Goal: Information Seeking & Learning: Learn about a topic

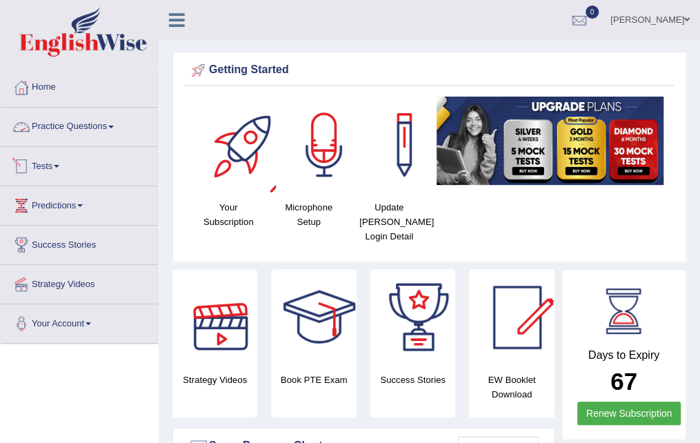
click at [92, 164] on link "Tests" at bounding box center [79, 164] width 157 height 34
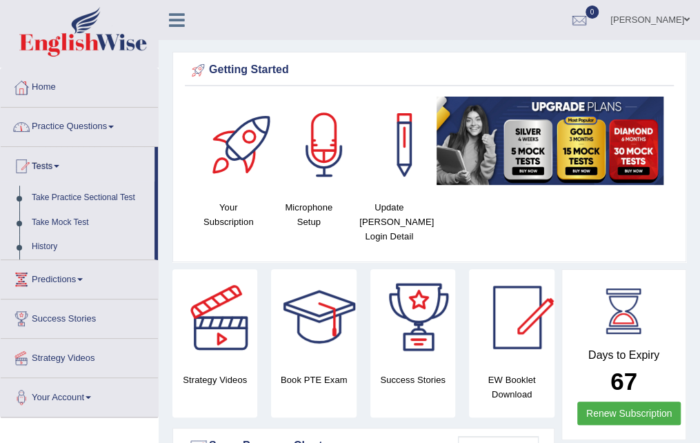
click at [87, 136] on link "Practice Questions" at bounding box center [79, 125] width 157 height 34
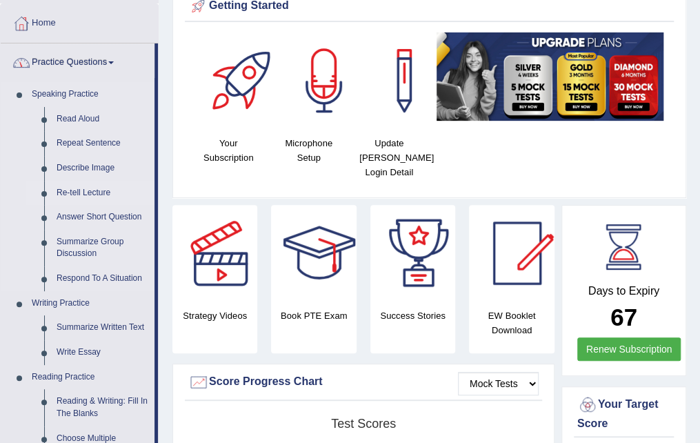
scroll to position [138, 0]
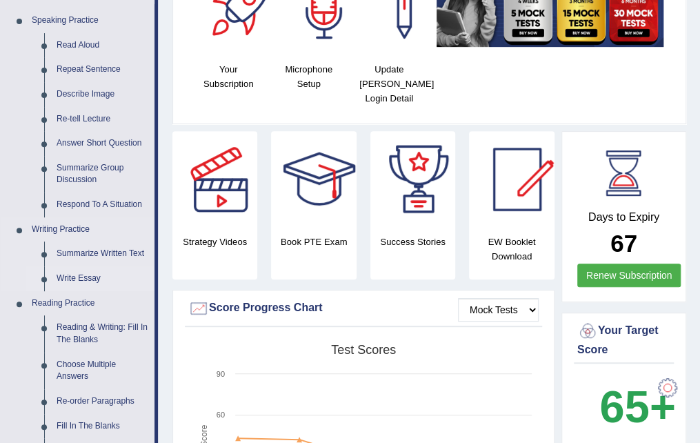
click at [89, 277] on link "Write Essay" at bounding box center [102, 278] width 104 height 25
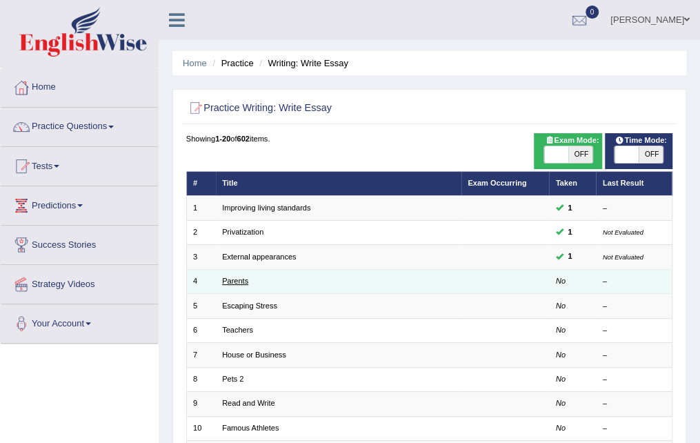
click at [235, 277] on link "Parents" at bounding box center [235, 281] width 26 height 8
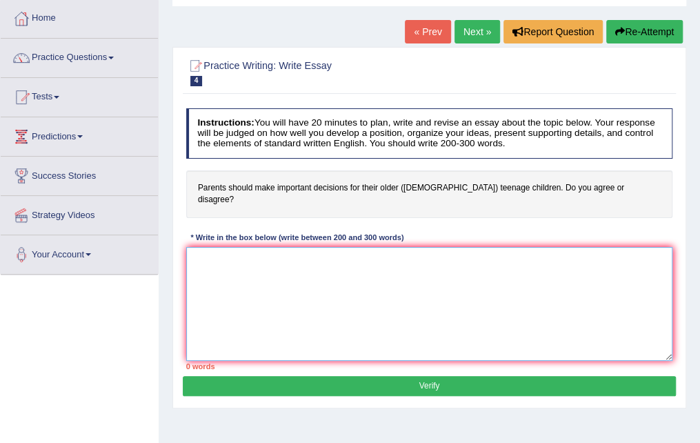
click at [326, 261] on textarea at bounding box center [429, 304] width 487 height 114
click at [277, 249] on textarea "With the rise of urbanization" at bounding box center [429, 304] width 487 height 114
click at [306, 247] on textarea "With the rise of urbanisation" at bounding box center [429, 304] width 487 height 114
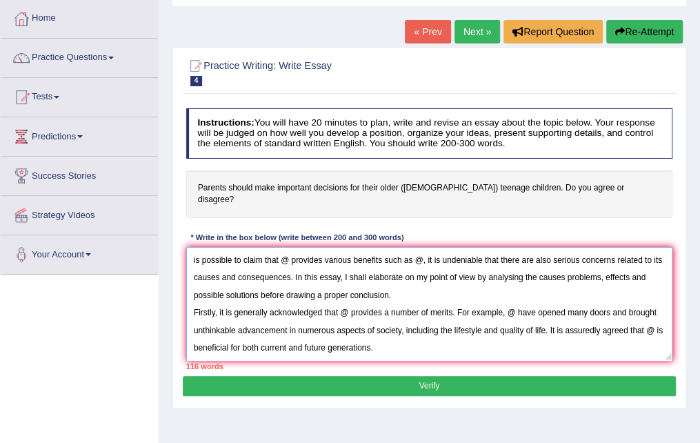
scroll to position [32, 0]
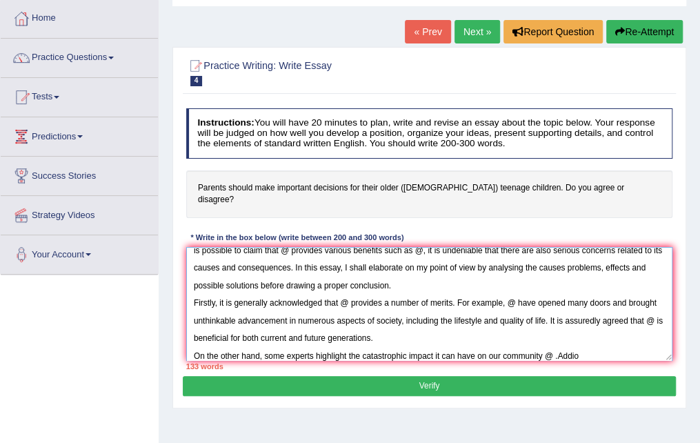
drag, startPoint x: 558, startPoint y: 344, endPoint x: 573, endPoint y: 348, distance: 15.9
click at [559, 344] on textarea "With the rise of urbanisation and technological development, @ has become the s…" at bounding box center [429, 304] width 487 height 114
click at [588, 339] on textarea "With the rise of urbanisation and technological development, @ has become the s…" at bounding box center [429, 304] width 487 height 114
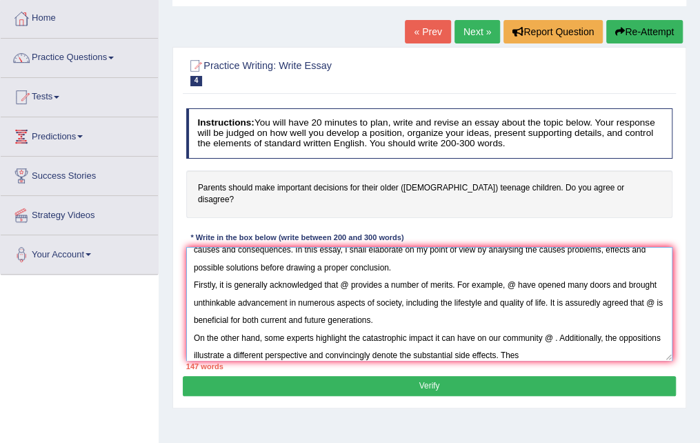
scroll to position [52, 0]
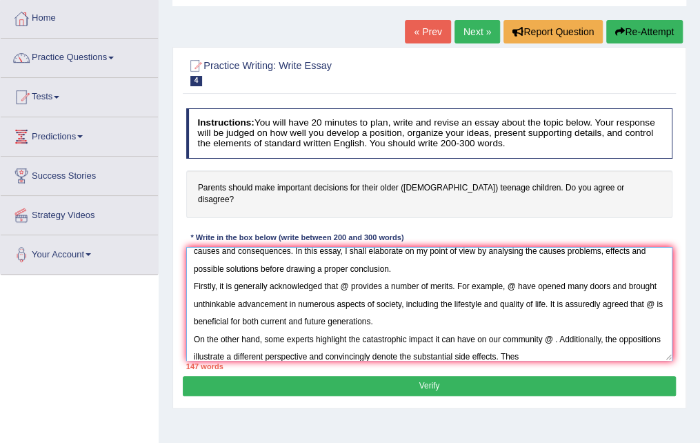
click at [579, 340] on textarea "With the rise of urbanisation and technological development, @ has become the s…" at bounding box center [429, 304] width 487 height 114
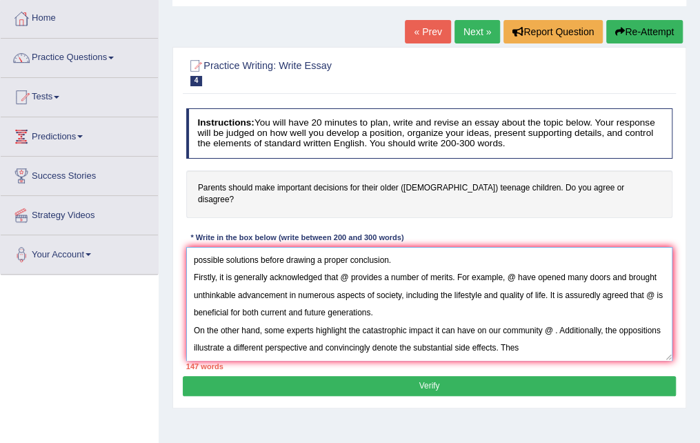
click at [590, 340] on textarea "With the rise of urbanisation and technological development, @ has become the s…" at bounding box center [429, 304] width 487 height 114
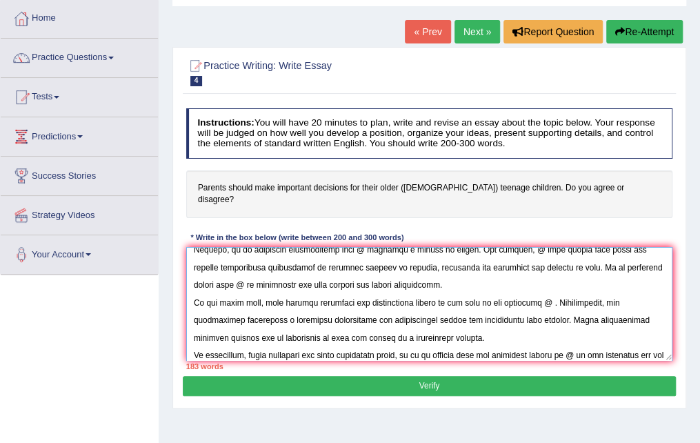
scroll to position [115, 0]
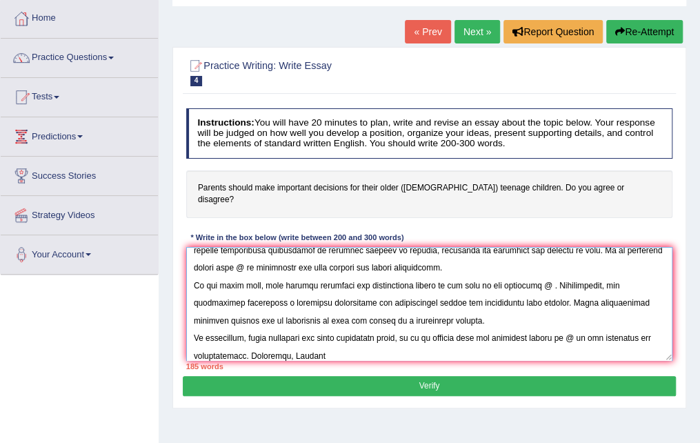
drag, startPoint x: 293, startPoint y: 344, endPoint x: 319, endPoint y: 345, distance: 26.9
click at [293, 344] on textarea at bounding box center [429, 304] width 487 height 114
click at [347, 341] on textarea at bounding box center [429, 304] width 487 height 114
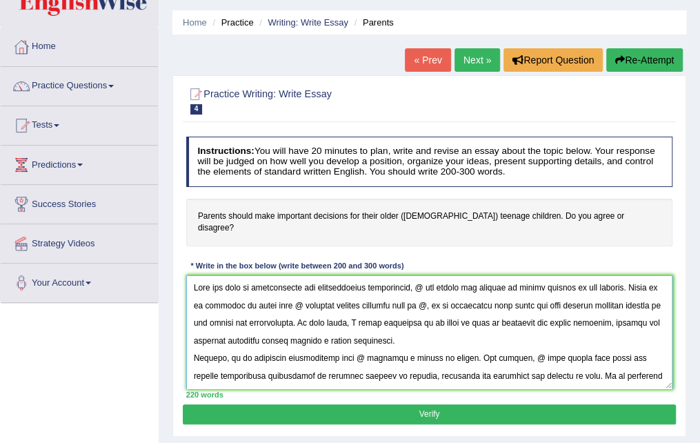
scroll to position [69, 0]
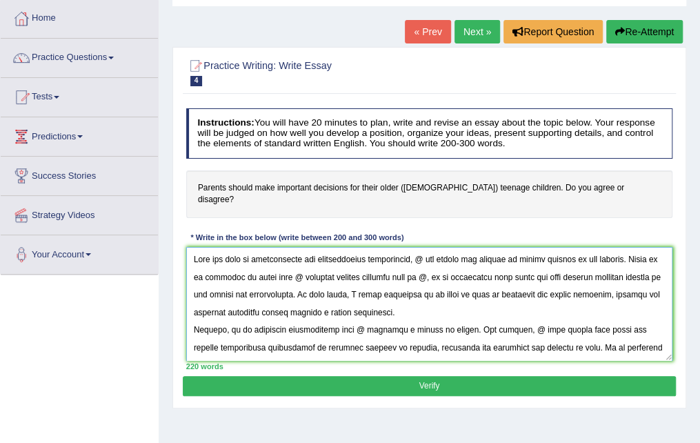
click at [427, 249] on textarea at bounding box center [429, 304] width 487 height 114
click at [422, 250] on textarea at bounding box center [429, 304] width 487 height 114
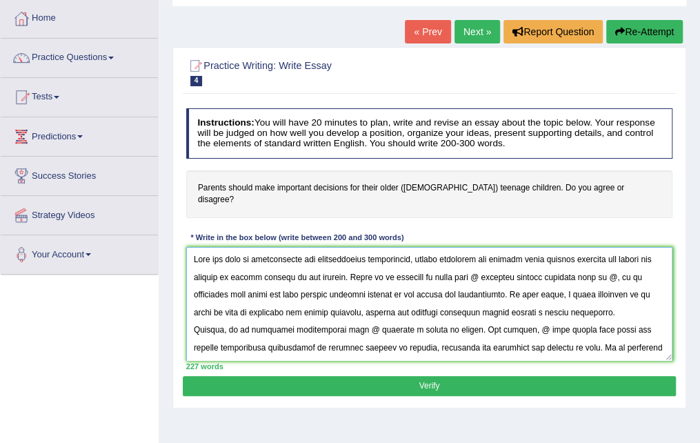
click at [482, 265] on textarea at bounding box center [429, 304] width 487 height 114
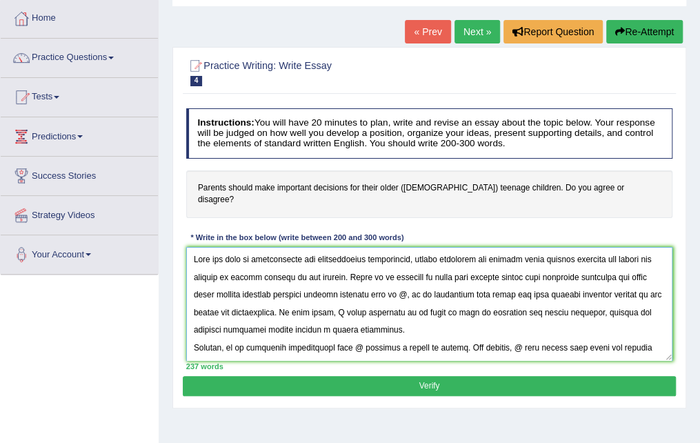
click at [424, 281] on textarea at bounding box center [429, 304] width 487 height 114
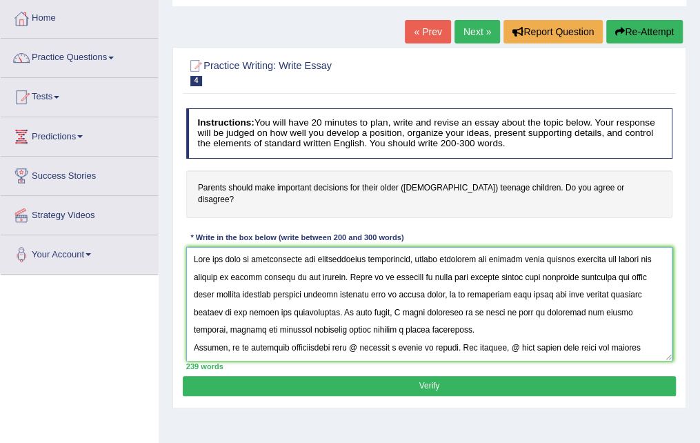
click at [348, 337] on textarea at bounding box center [429, 304] width 487 height 114
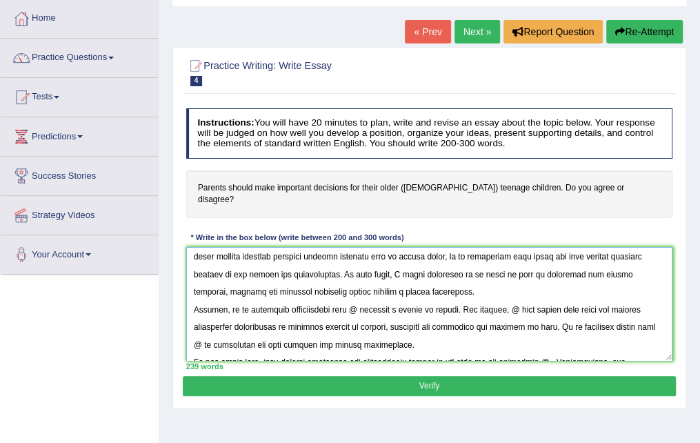
scroll to position [81, 0]
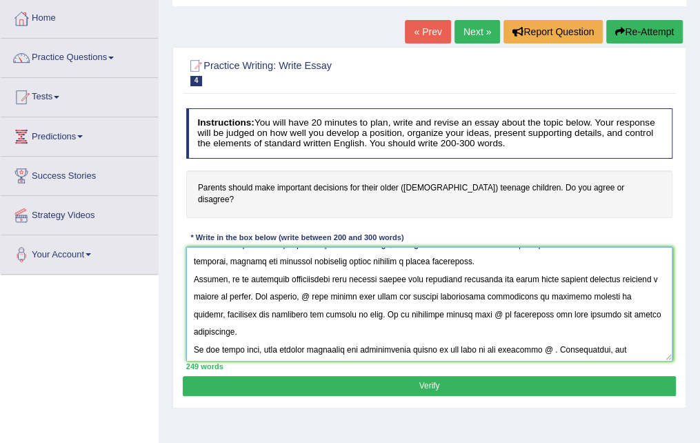
click at [317, 286] on textarea at bounding box center [429, 304] width 487 height 114
click at [342, 285] on textarea at bounding box center [429, 304] width 487 height 114
click at [392, 293] on textarea at bounding box center [429, 304] width 487 height 114
click at [348, 285] on textarea at bounding box center [429, 304] width 487 height 114
click at [339, 284] on textarea at bounding box center [429, 304] width 487 height 114
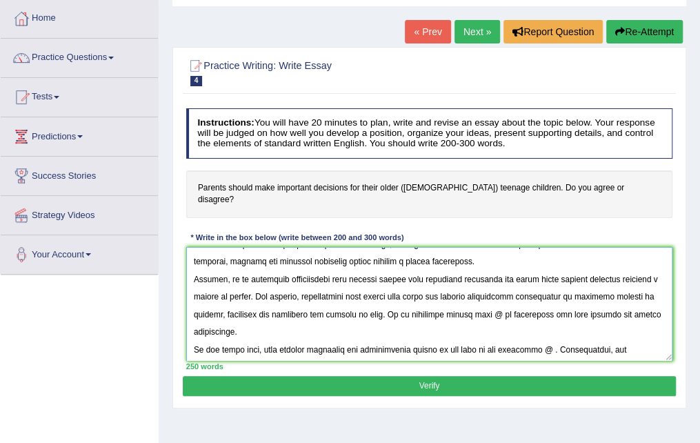
click at [351, 285] on textarea at bounding box center [429, 304] width 487 height 114
click at [512, 300] on textarea at bounding box center [429, 304] width 487 height 114
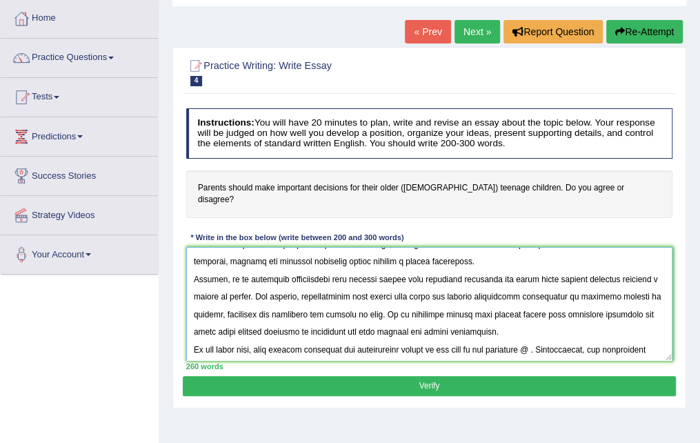
click at [313, 320] on textarea at bounding box center [429, 304] width 487 height 114
click at [541, 322] on textarea at bounding box center [429, 304] width 487 height 114
click at [554, 337] on textarea at bounding box center [429, 304] width 487 height 114
click at [553, 337] on textarea at bounding box center [429, 304] width 487 height 114
drag, startPoint x: 672, startPoint y: 281, endPoint x: 668, endPoint y: 301, distance: 21.0
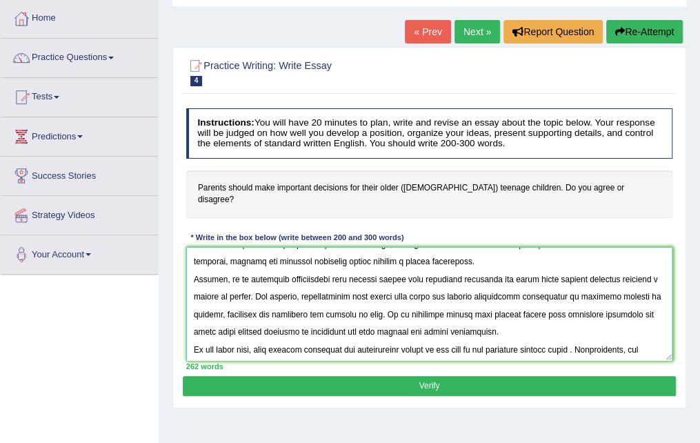
click at [668, 301] on textarea at bounding box center [429, 304] width 487 height 114
click at [637, 300] on textarea at bounding box center [429, 304] width 487 height 114
click at [606, 273] on textarea at bounding box center [429, 304] width 487 height 114
click at [598, 337] on textarea at bounding box center [429, 304] width 487 height 114
click at [600, 337] on textarea at bounding box center [429, 304] width 487 height 114
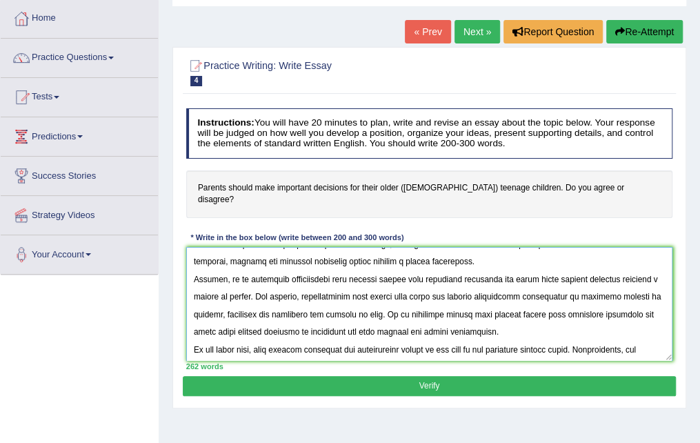
click at [604, 340] on textarea at bounding box center [429, 304] width 487 height 114
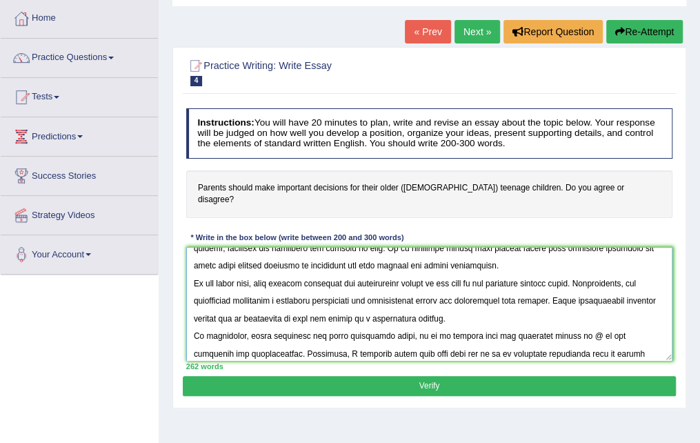
scroll to position [186, 0]
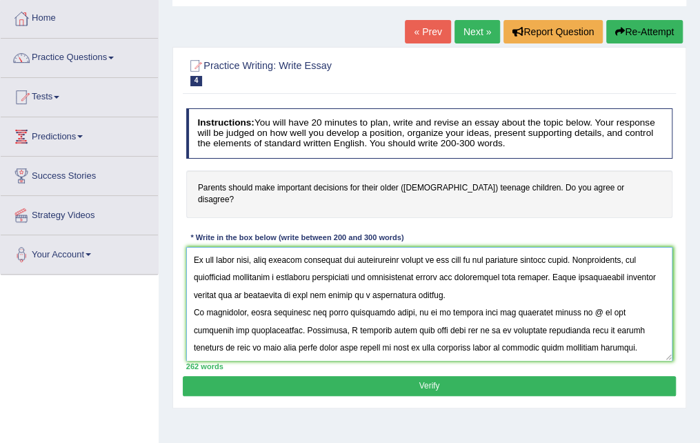
click at [575, 299] on textarea at bounding box center [429, 304] width 487 height 114
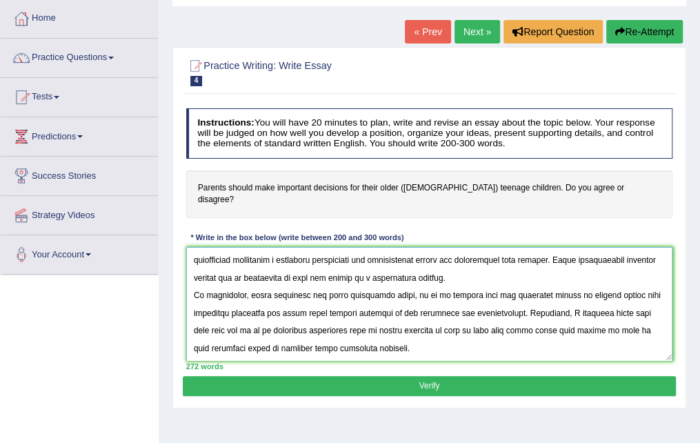
scroll to position [138, 0]
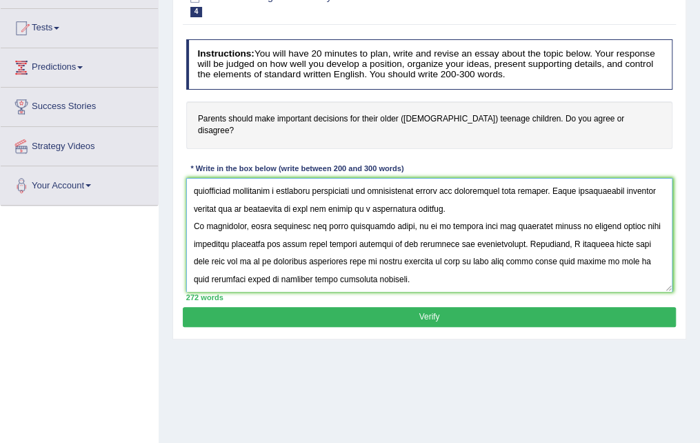
click at [557, 231] on textarea at bounding box center [429, 235] width 487 height 114
click at [555, 231] on textarea at bounding box center [429, 235] width 487 height 114
click at [468, 273] on textarea at bounding box center [429, 235] width 487 height 114
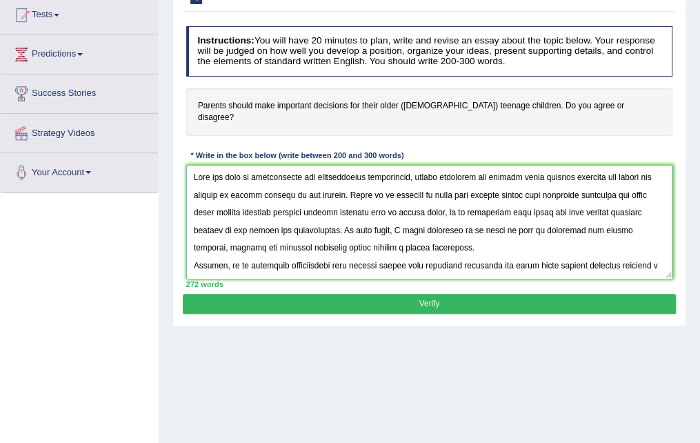
scroll to position [276, 0]
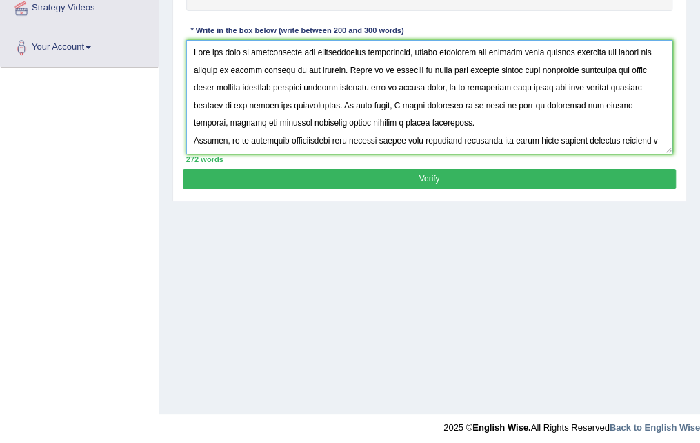
type textarea "With the rise of urbanisation and technological development, making important f…"
drag, startPoint x: 552, startPoint y: 170, endPoint x: 558, endPoint y: 164, distance: 9.3
click at [553, 169] on button "Verify" at bounding box center [429, 179] width 493 height 20
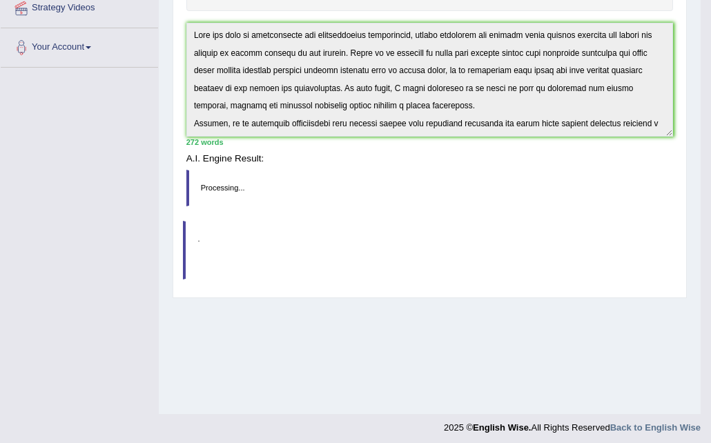
click at [559, 164] on div "Practice Writing: Write Essay 4 Parents Instructions: You will have 20 minutes …" at bounding box center [429, 69] width 514 height 458
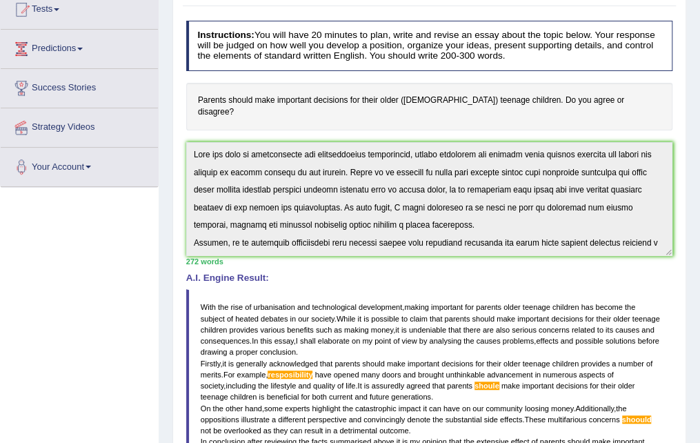
scroll to position [0, 0]
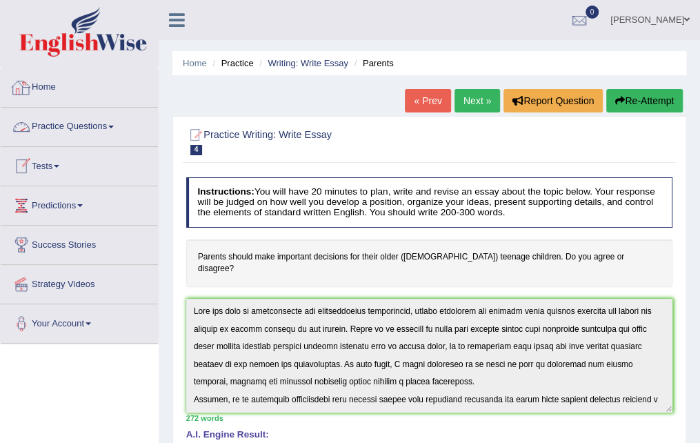
click at [76, 129] on link "Practice Questions" at bounding box center [79, 125] width 157 height 34
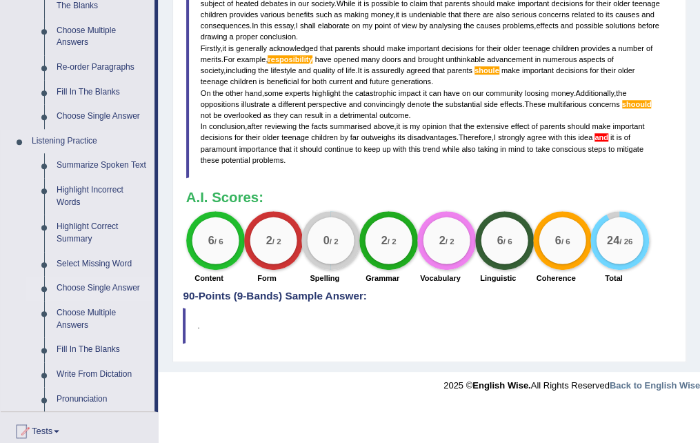
scroll to position [552, 0]
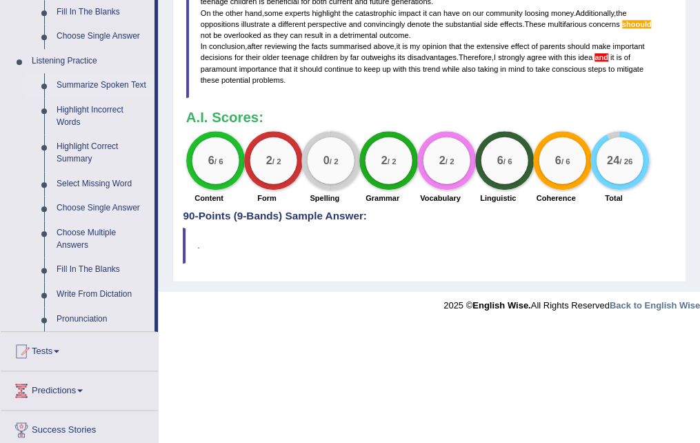
click at [109, 88] on link "Summarize Spoken Text" at bounding box center [102, 85] width 104 height 25
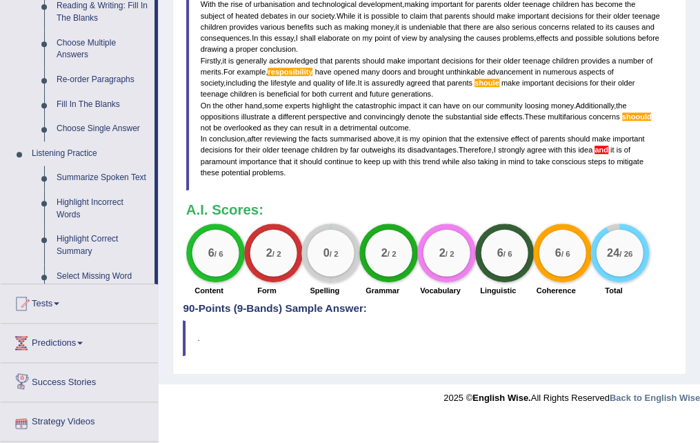
scroll to position [420, 0]
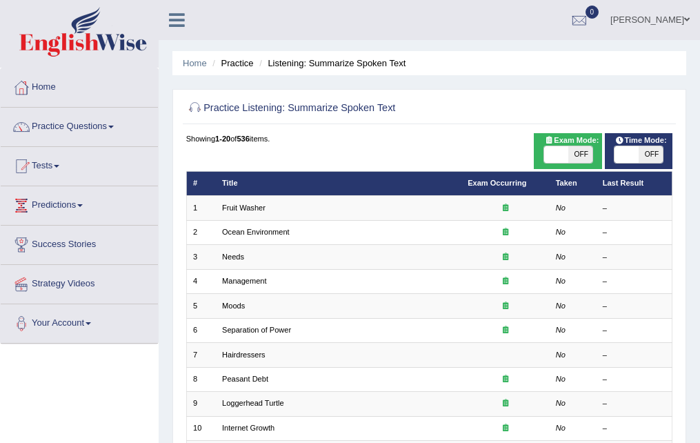
click at [276, 211] on td "Fruit Washer" at bounding box center [339, 208] width 246 height 24
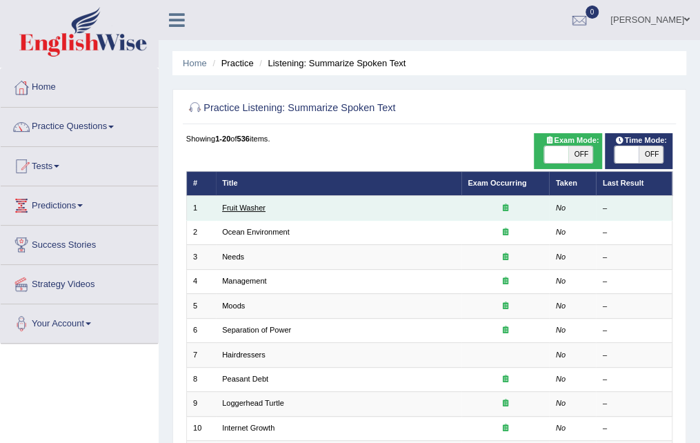
click at [236, 208] on link "Fruit Washer" at bounding box center [243, 208] width 43 height 8
click at [235, 208] on link "Fruit Washer" at bounding box center [243, 208] width 43 height 8
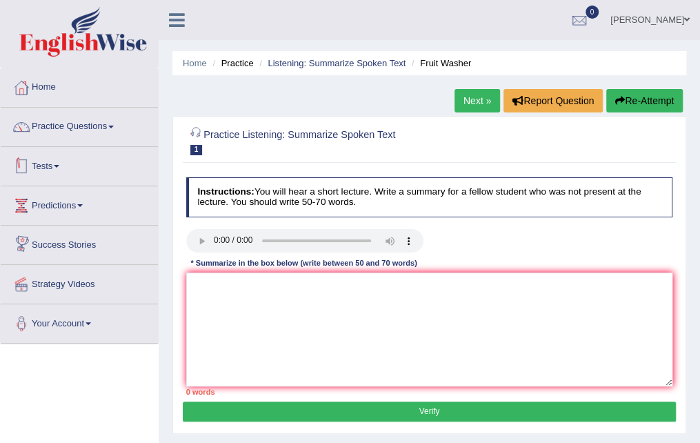
click at [88, 172] on link "Tests" at bounding box center [79, 164] width 157 height 34
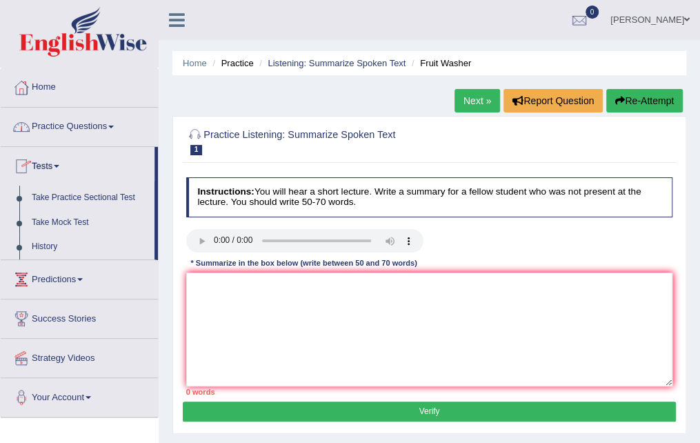
click at [106, 117] on link "Practice Questions" at bounding box center [79, 125] width 157 height 34
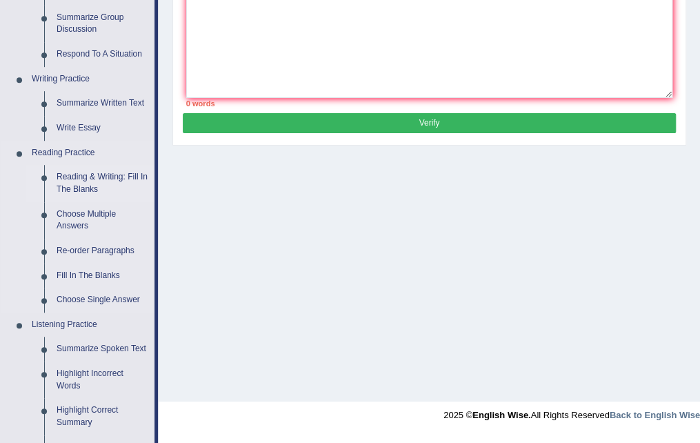
scroll to position [345, 0]
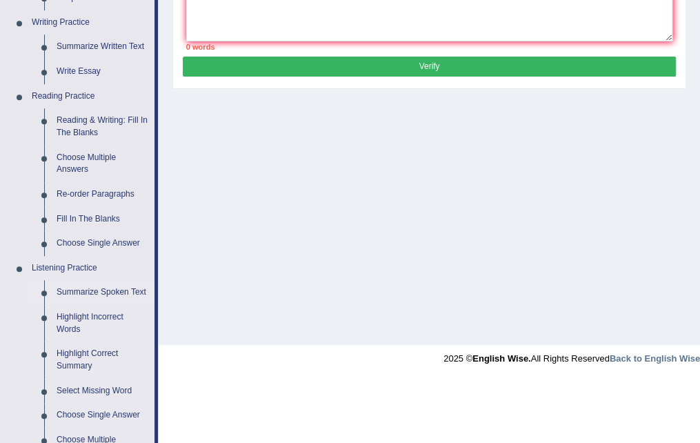
click at [115, 290] on link "Summarize Spoken Text" at bounding box center [102, 292] width 104 height 25
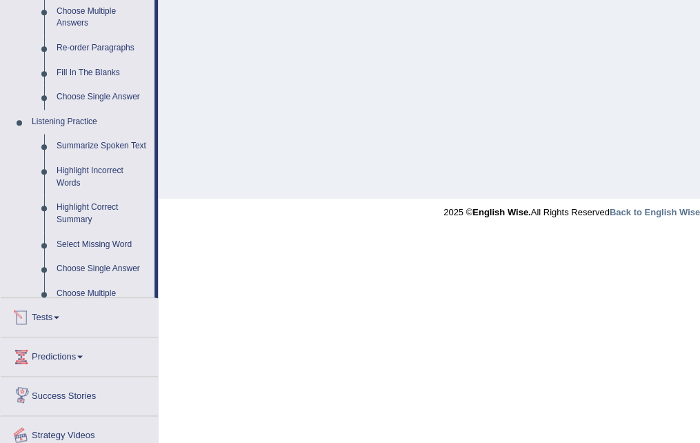
scroll to position [396, 0]
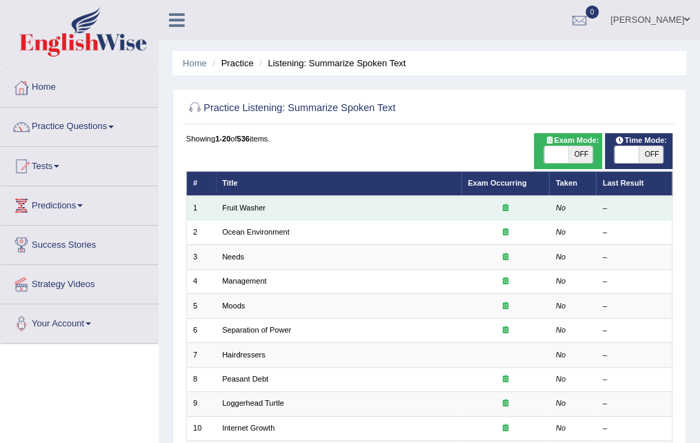
click at [259, 204] on link "Fruit Washer" at bounding box center [243, 208] width 43 height 8
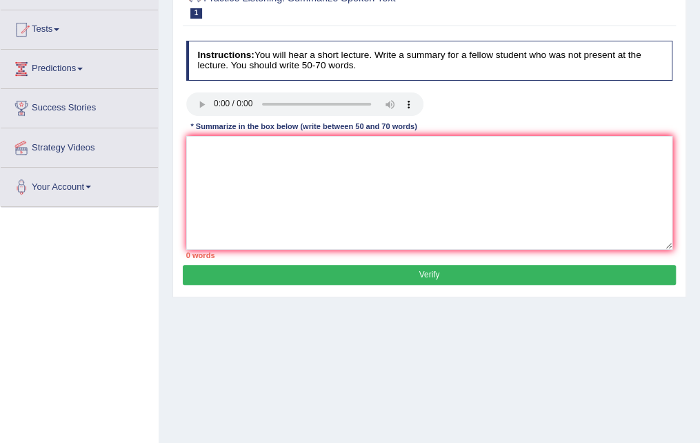
scroll to position [138, 0]
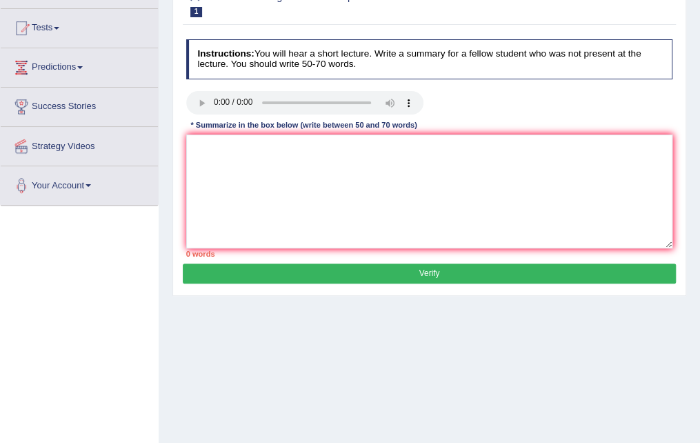
click at [353, 329] on div "Home Practice Listening: Summarize Spoken Text Fruit Washer Next » Report Quest…" at bounding box center [430, 207] width 542 height 690
drag, startPoint x: 230, startPoint y: 164, endPoint x: 229, endPoint y: 150, distance: 13.8
click at [230, 162] on textarea at bounding box center [429, 192] width 487 height 114
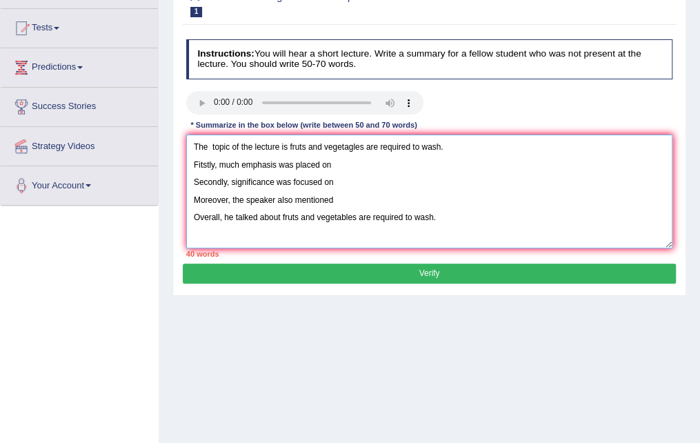
drag, startPoint x: 373, startPoint y: 169, endPoint x: 380, endPoint y: 173, distance: 8.6
click at [372, 169] on textarea "The topic of the lecture is fruts and vegetagles are required to wash. Fitstly,…" at bounding box center [429, 192] width 487 height 114
click at [373, 186] on textarea "The topic of the lecture is fruts and vegetagles are required to wash. Fitstly,…" at bounding box center [429, 192] width 487 height 114
click at [389, 190] on textarea "The topic of the lecture is fruts and vegetagles are required to wash. Fitstly,…" at bounding box center [429, 192] width 487 height 114
click at [358, 199] on textarea "The topic of the lecture is fruts and vegetagles are required to wash. Fitstly,…" at bounding box center [429, 192] width 487 height 114
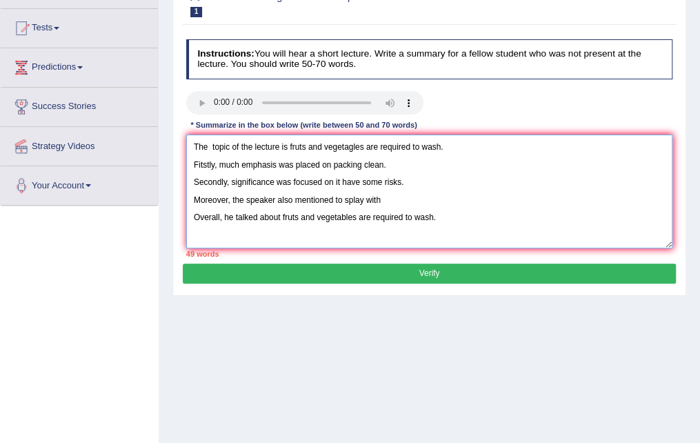
click at [364, 201] on textarea "The topic of the lecture is fruts and vegetagles are required to wash. Fitstly,…" at bounding box center [429, 192] width 487 height 114
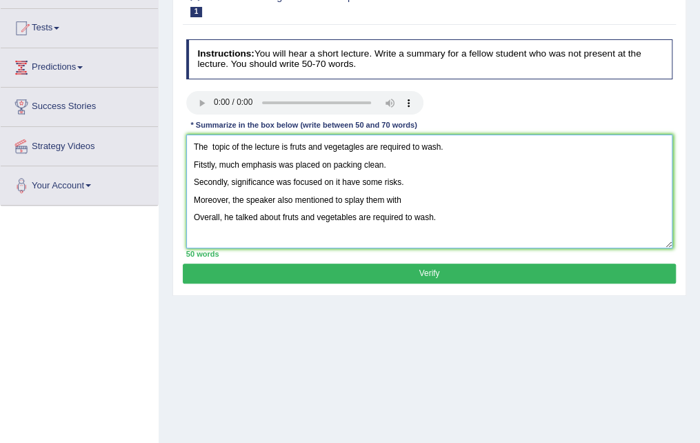
click at [408, 198] on textarea "The topic of the lecture is fruts and vegetagles are required to wash. Fitstly,…" at bounding box center [429, 192] width 487 height 114
click at [400, 202] on textarea "The topic of the lecture is fruts and vegetagles are required to wash. Fitstly,…" at bounding box center [429, 192] width 487 height 114
click at [462, 198] on textarea "The topic of the lecture is fruts and vegetagles are required to wash. Fitstly,…" at bounding box center [429, 192] width 487 height 114
type textarea "The topic of the lecture is fruts and vegetagles are required to wash. Fitstly,…"
click at [487, 270] on button "Verify" at bounding box center [429, 274] width 493 height 20
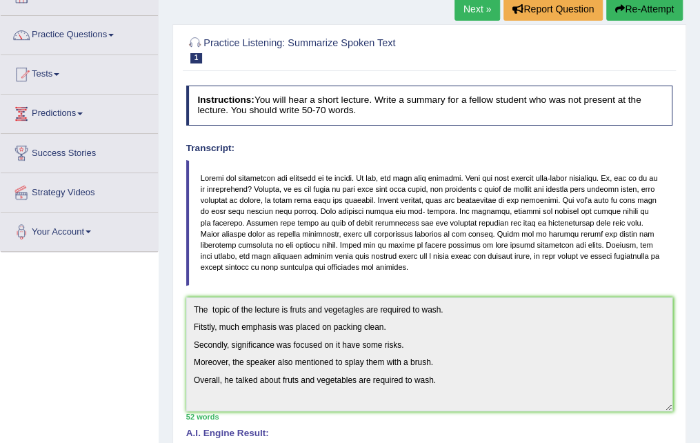
scroll to position [0, 0]
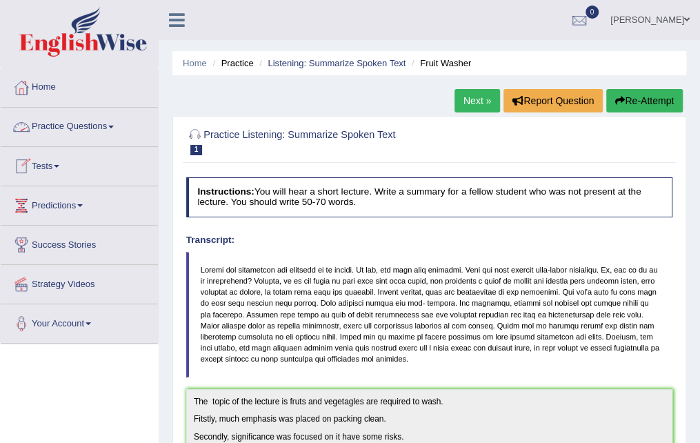
click at [116, 135] on link "Practice Questions" at bounding box center [79, 125] width 157 height 34
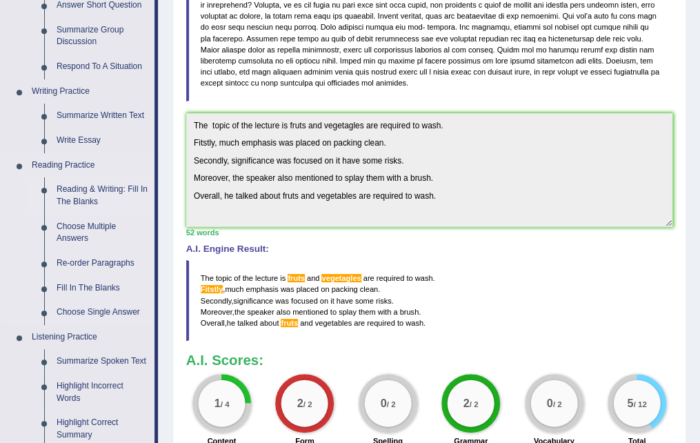
scroll to position [345, 0]
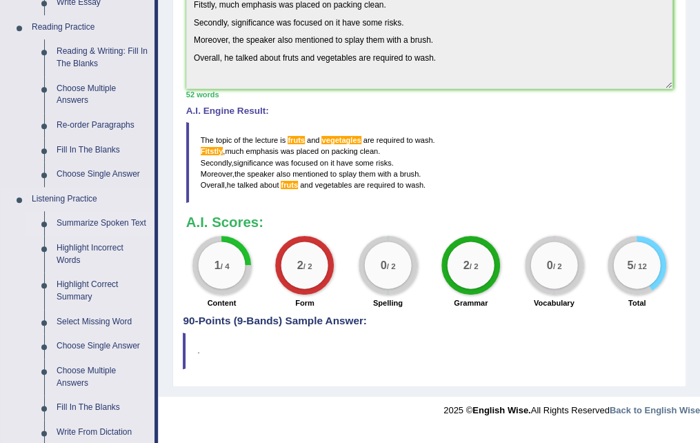
click at [101, 226] on link "Summarize Spoken Text" at bounding box center [102, 223] width 104 height 25
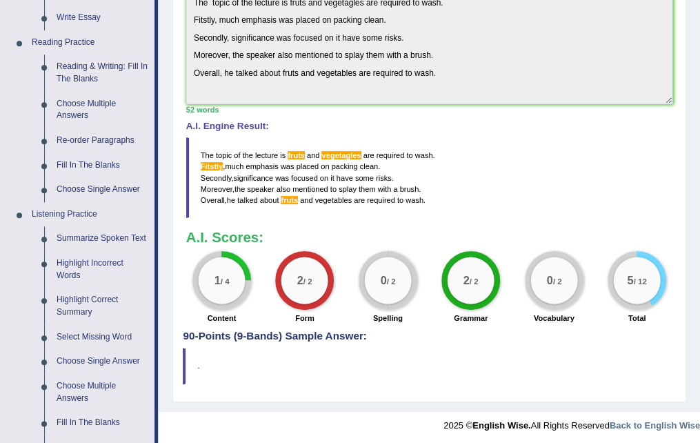
scroll to position [584, 0]
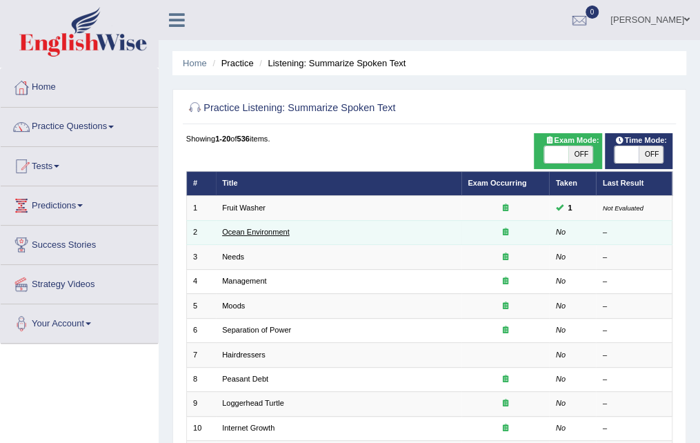
click at [277, 228] on link "Ocean Environment" at bounding box center [256, 232] width 68 height 8
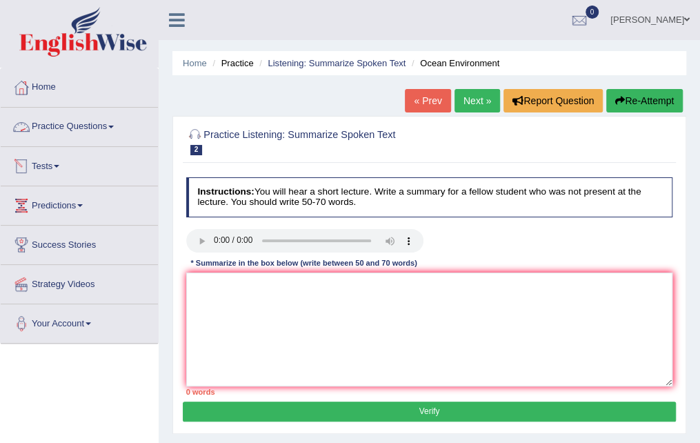
scroll to position [69, 0]
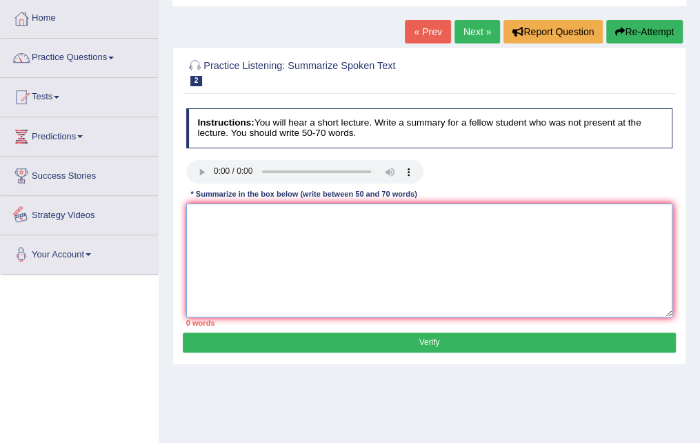
click at [295, 230] on textarea at bounding box center [429, 261] width 487 height 114
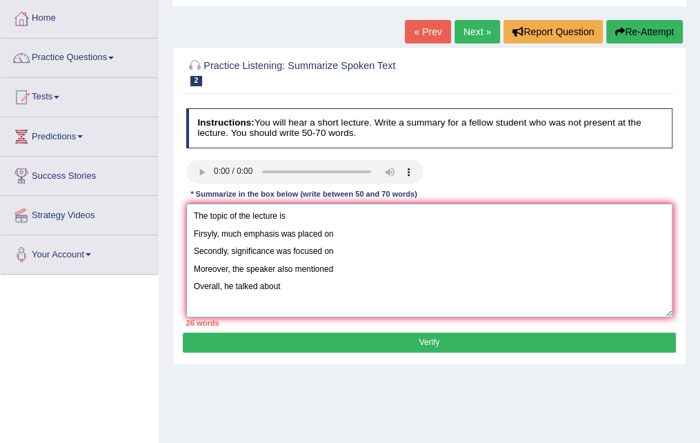
click at [314, 223] on textarea "The topic of the lecture is Firsyly, much emphasis was placed on Secondly, sign…" at bounding box center [429, 261] width 487 height 114
click at [285, 213] on textarea "The topic of the lecture is potential solutions and prastic problems. Firsyly, …" at bounding box center [429, 261] width 487 height 114
click at [389, 257] on textarea "The topic of the lecture are potential solutions and prastic problems. Firsyly,…" at bounding box center [429, 261] width 487 height 114
click at [377, 242] on textarea "The topic of the lecture are potential solutions and prastic problems. Firsyly,…" at bounding box center [429, 261] width 487 height 114
click at [377, 236] on textarea "The topic of the lecture are potential solutions and prastic problems. Firsyly,…" at bounding box center [429, 261] width 487 height 114
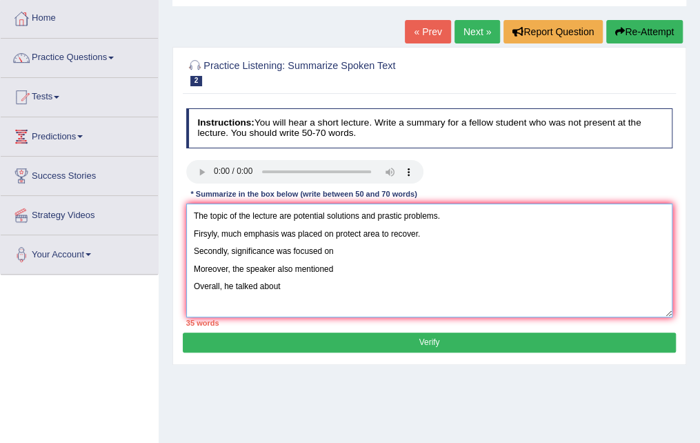
click at [388, 248] on textarea "The topic of the lecture are potential solutions and prastic problems. Firsyly,…" at bounding box center [429, 261] width 487 height 114
click at [400, 265] on textarea "The topic of the lecture are potential solutions and prastic problems. Firsyly,…" at bounding box center [429, 261] width 487 height 114
click at [321, 298] on textarea "The topic of the lecture are potential solutions and prastic problems. Firsyly,…" at bounding box center [429, 261] width 487 height 114
click at [437, 239] on textarea "The topic of the lecture are potential solutions and prastic problems. Firsyly,…" at bounding box center [429, 261] width 487 height 114
click at [407, 259] on textarea "The topic of the lecture are potential solutions and prastic problems. Firsyly,…" at bounding box center [429, 261] width 487 height 114
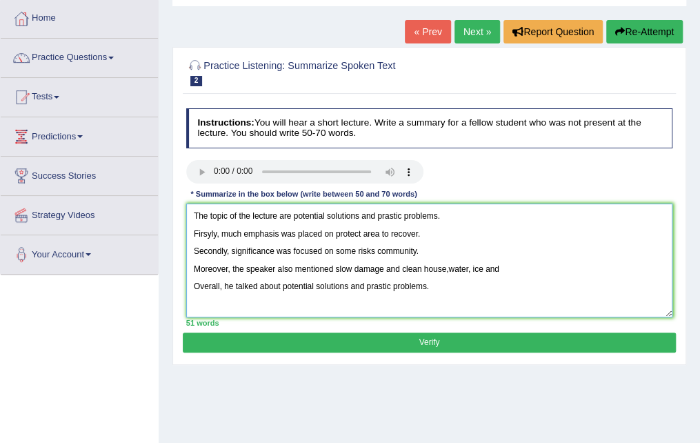
click at [402, 268] on textarea "The topic of the lecture are potential solutions and prastic problems. Firsyly,…" at bounding box center [429, 261] width 487 height 114
click at [426, 268] on textarea "The topic of the lecture are potential solutions and prastic problems. Firsyly,…" at bounding box center [429, 261] width 487 height 114
click at [455, 268] on textarea "The topic of the lecture are potential solutions and prastic problems. Firsyly,…" at bounding box center [429, 261] width 487 height 114
click at [452, 268] on textarea "The topic of the lecture are potential solutions and prastic problems. Firsyly,…" at bounding box center [429, 261] width 487 height 114
click at [514, 267] on textarea "The topic of the lecture are potential solutions and prastic problems. Firsyly,…" at bounding box center [429, 261] width 487 height 114
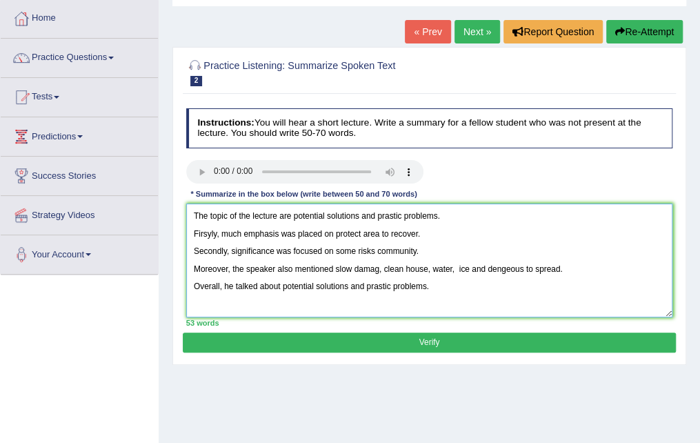
type textarea "The topic of the lecture are potential solutions and prastic problems. Firsyly,…"
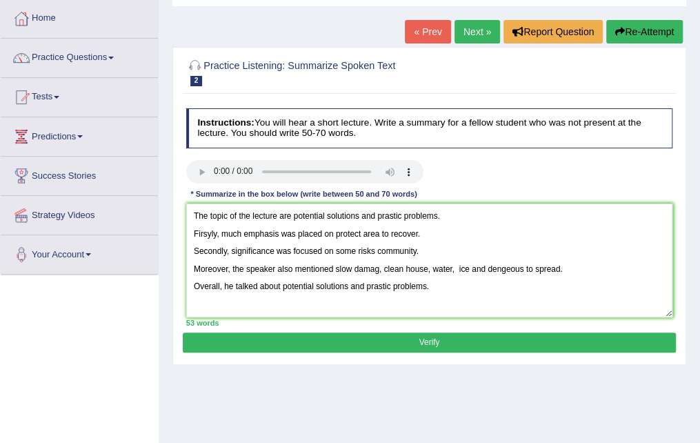
click at [470, 344] on button "Verify" at bounding box center [429, 343] width 493 height 20
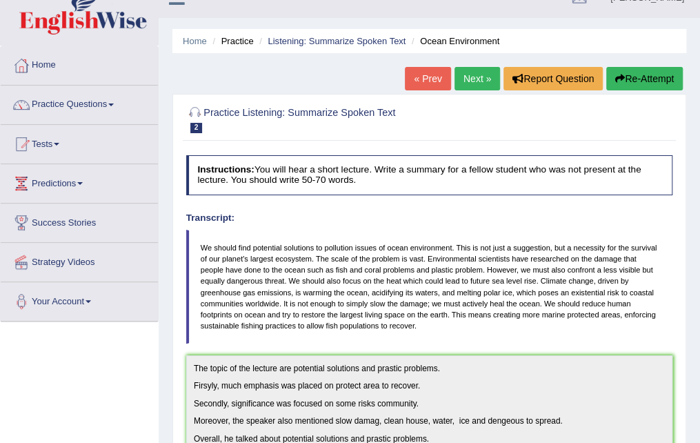
scroll to position [0, 0]
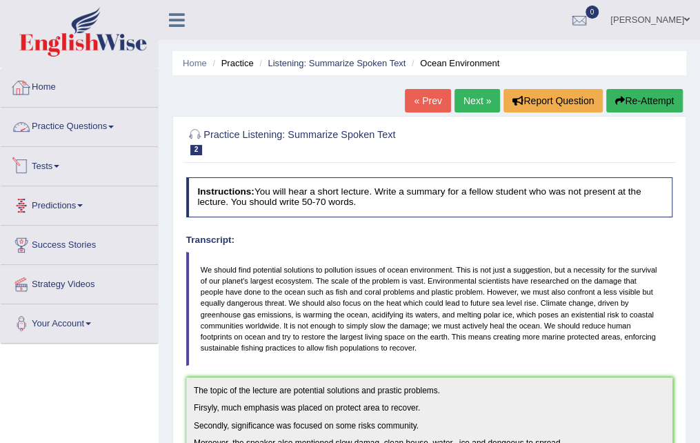
click at [101, 206] on link "Predictions" at bounding box center [79, 203] width 157 height 34
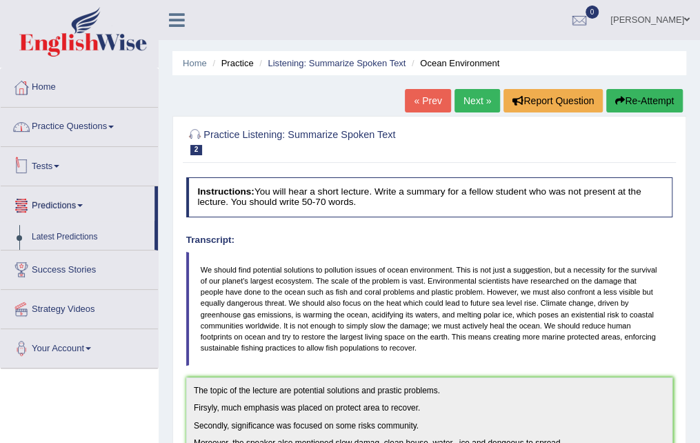
click at [102, 132] on link "Practice Questions" at bounding box center [79, 125] width 157 height 34
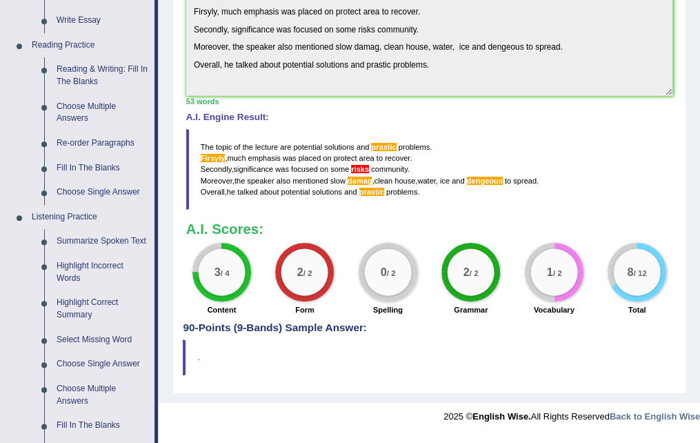
scroll to position [483, 0]
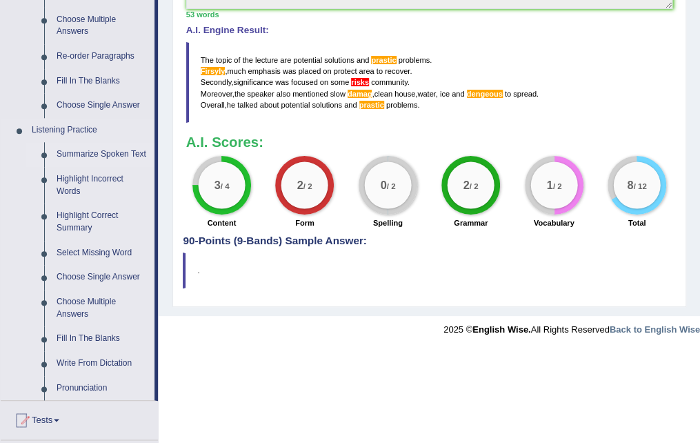
click at [108, 149] on link "Summarize Spoken Text" at bounding box center [102, 154] width 104 height 25
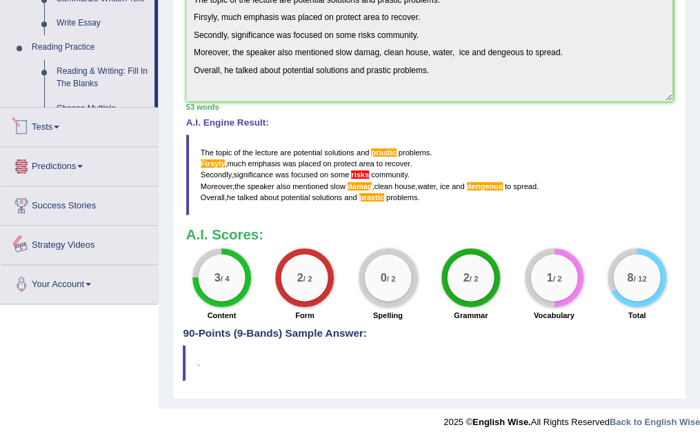
scroll to position [588, 0]
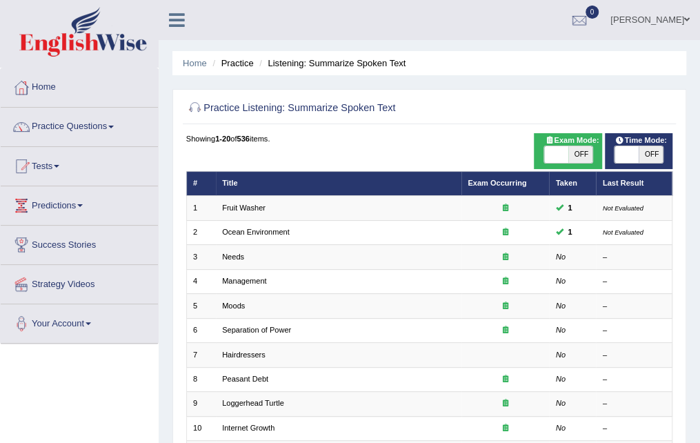
drag, startPoint x: 0, startPoint y: 0, endPoint x: 390, endPoint y: 119, distance: 408.1
click at [393, 110] on h2 "Practice Listening: Summarize Spoken Text" at bounding box center [336, 108] width 301 height 18
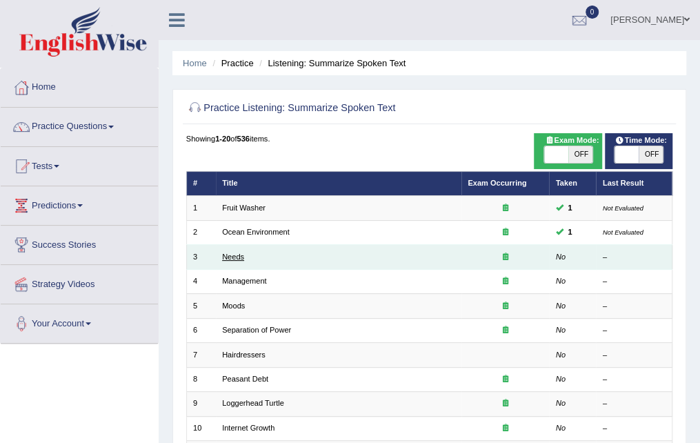
click at [232, 259] on link "Needs" at bounding box center [233, 256] width 22 height 8
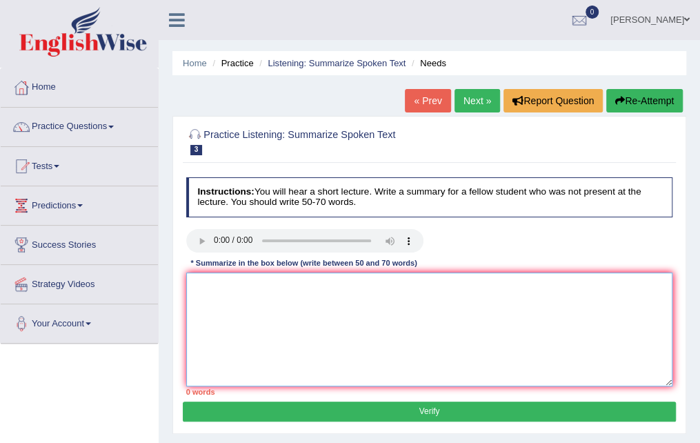
click at [237, 287] on textarea at bounding box center [429, 330] width 487 height 114
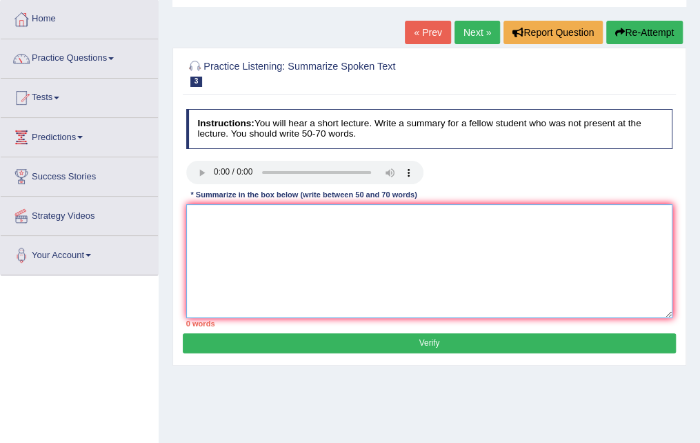
scroll to position [138, 0]
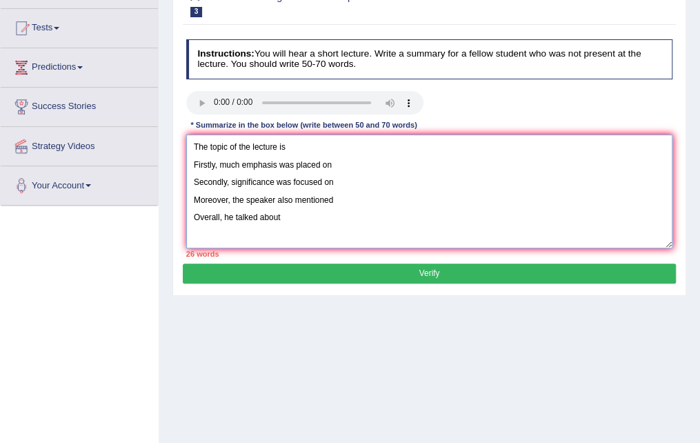
click at [309, 151] on textarea "The topic of the lecture is Firstly, much emphasis was placed on Secondly, sign…" at bounding box center [429, 192] width 487 height 114
click at [370, 199] on textarea "The topic of the lecture is simple fact, English language is different meaning.…" at bounding box center [429, 192] width 487 height 114
click at [369, 212] on textarea "The topic of the lecture is simple fact, English language is different meaning.…" at bounding box center [429, 192] width 487 height 114
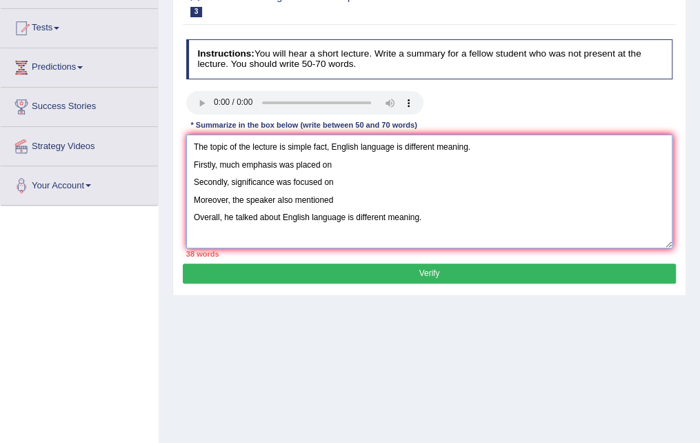
click at [357, 166] on textarea "The topic of the lecture is simple fact, English language is different meaning.…" at bounding box center [429, 192] width 487 height 114
click at [386, 167] on textarea "The topic of the lecture is simple fact, English language is different meaning.…" at bounding box center [429, 192] width 487 height 114
click at [426, 169] on textarea "The topic of the lecture is simple fact, English language is different meaning.…" at bounding box center [429, 192] width 487 height 114
click at [423, 168] on textarea "The topic of the lecture is simple fact, English language is different meaning.…" at bounding box center [429, 192] width 487 height 114
click at [513, 166] on textarea "The topic of the lecture is simple fact, English language is different meaning.…" at bounding box center [429, 192] width 487 height 114
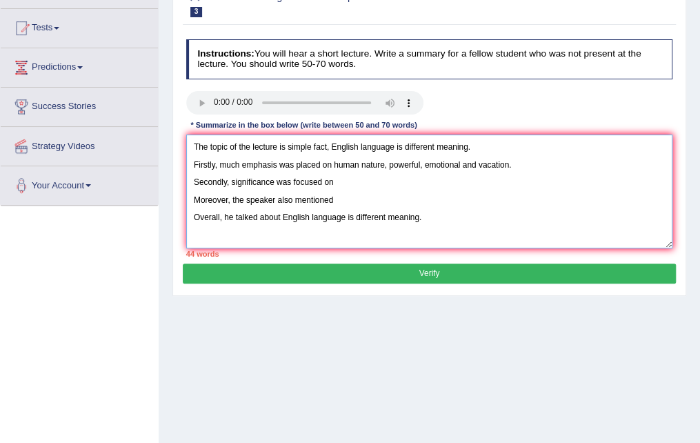
click at [378, 181] on textarea "The topic of the lecture is simple fact, English language is different meaning.…" at bounding box center [429, 192] width 487 height 114
click at [378, 208] on textarea "The topic of the lecture is simple fact, English language is different meaning.…" at bounding box center [429, 192] width 487 height 114
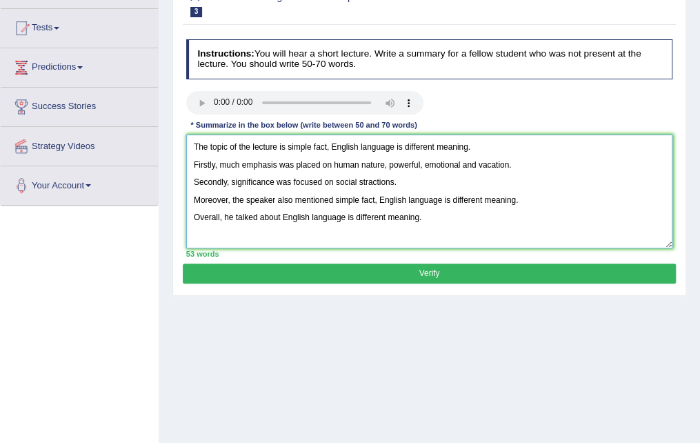
type textarea "The topic of the lecture is simple fact, English language is different meaning.…"
click at [373, 270] on button "Verify" at bounding box center [429, 274] width 493 height 20
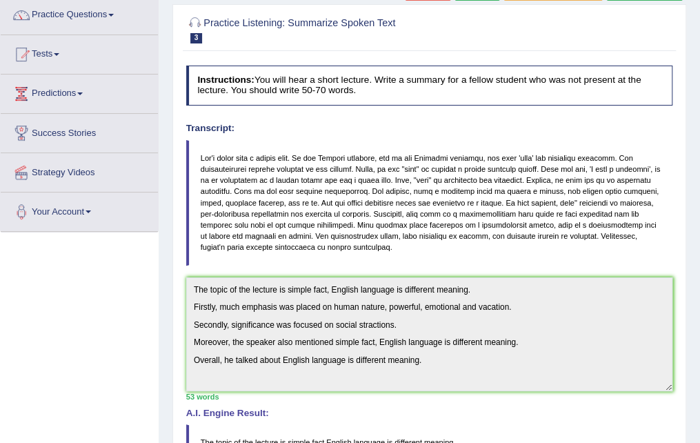
scroll to position [0, 0]
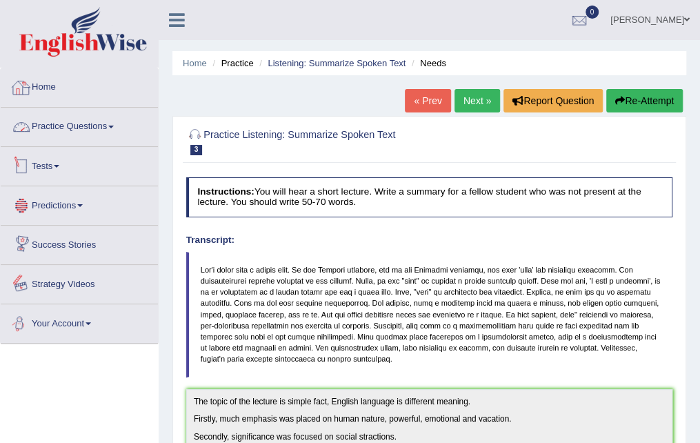
click at [117, 121] on link "Practice Questions" at bounding box center [79, 125] width 157 height 34
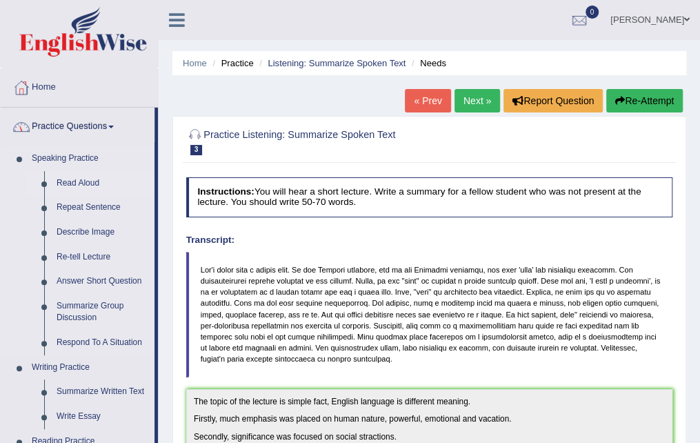
click at [95, 179] on link "Read Aloud" at bounding box center [102, 183] width 104 height 25
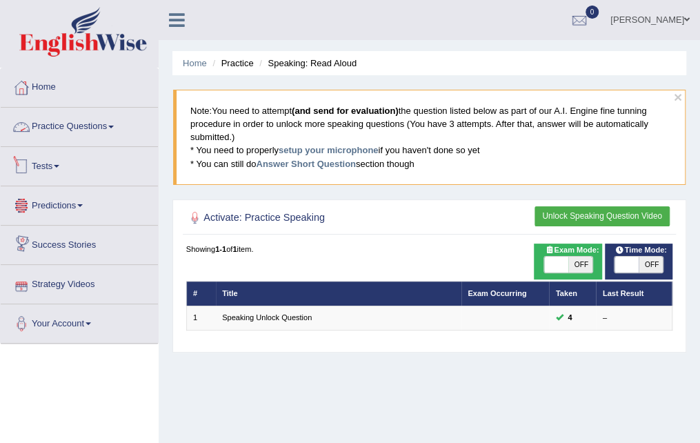
click at [98, 128] on link "Practice Questions" at bounding box center [79, 125] width 157 height 34
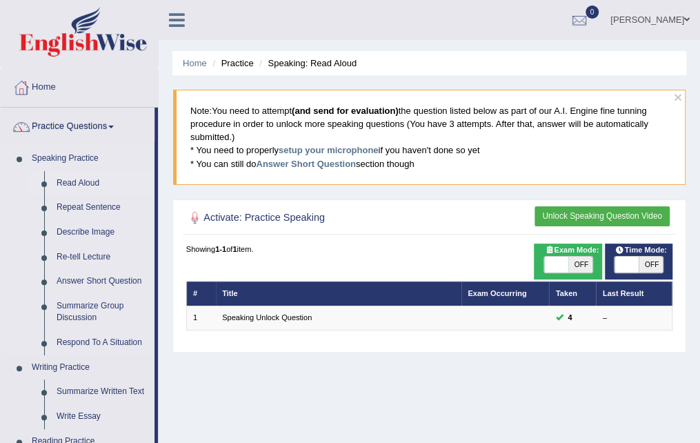
click at [92, 180] on link "Read Aloud" at bounding box center [102, 183] width 104 height 25
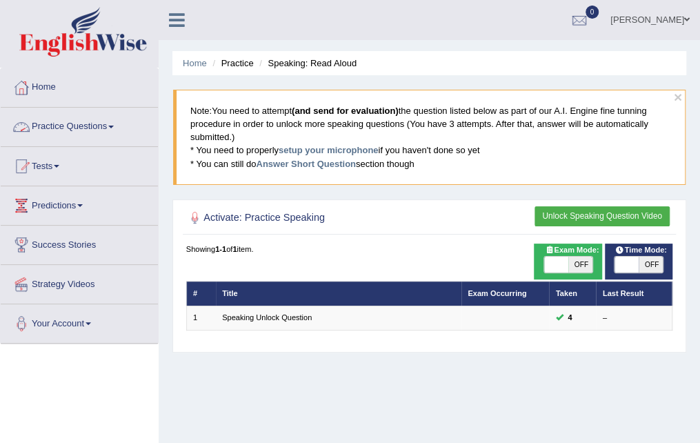
click at [113, 126] on span at bounding box center [111, 127] width 6 height 3
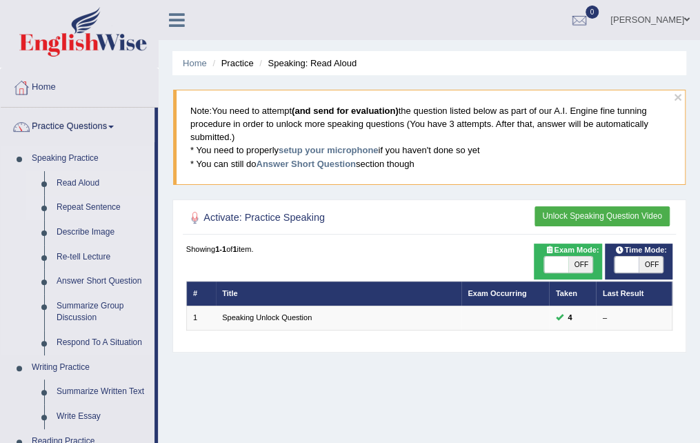
click at [96, 205] on link "Repeat Sentence" at bounding box center [102, 207] width 104 height 25
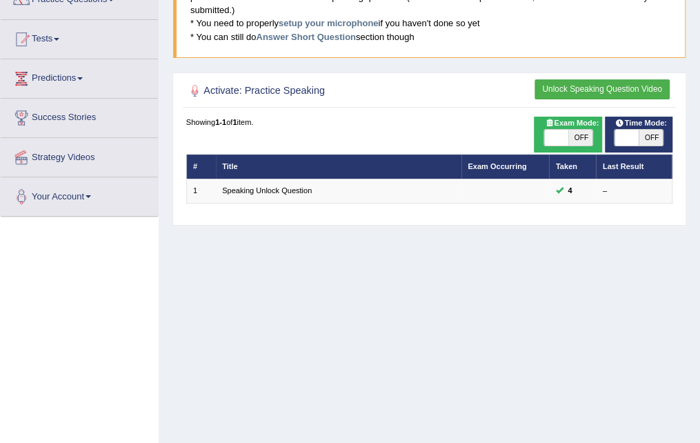
scroll to position [126, 0]
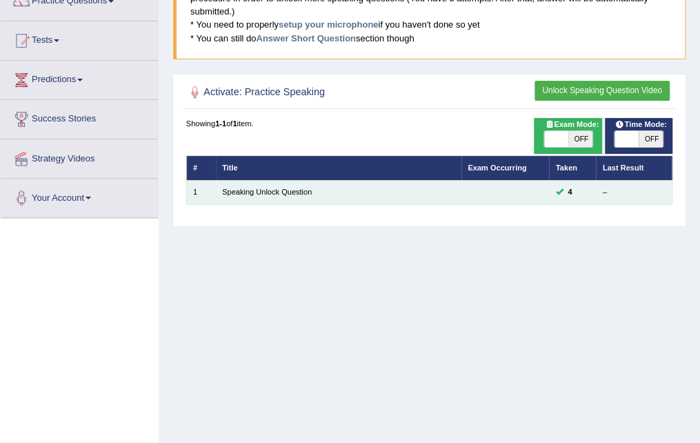
click at [341, 196] on td "Speaking Unlock Question" at bounding box center [339, 192] width 246 height 24
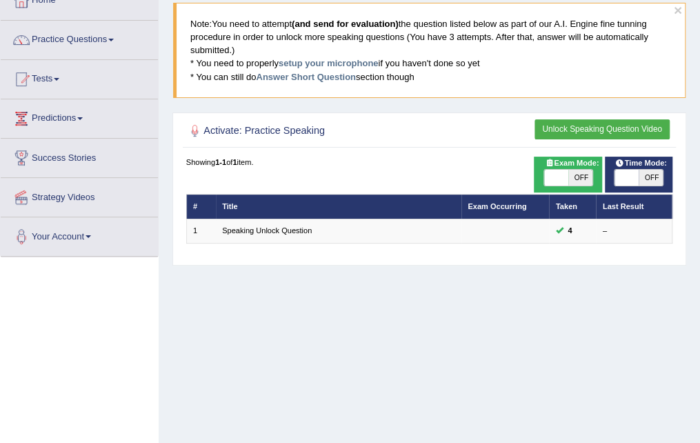
scroll to position [138, 0]
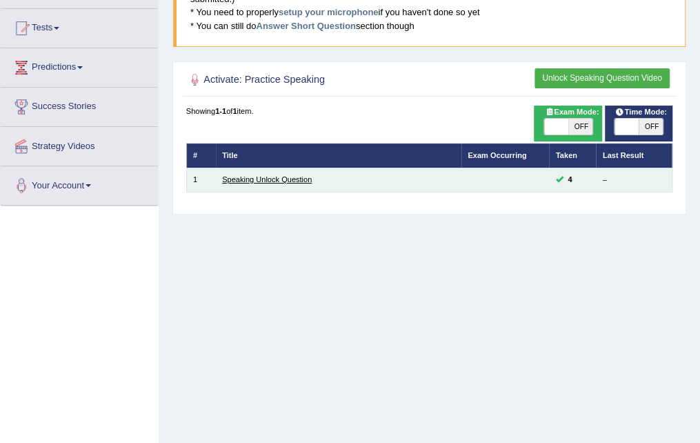
click at [261, 176] on link "Speaking Unlock Question" at bounding box center [267, 179] width 90 height 8
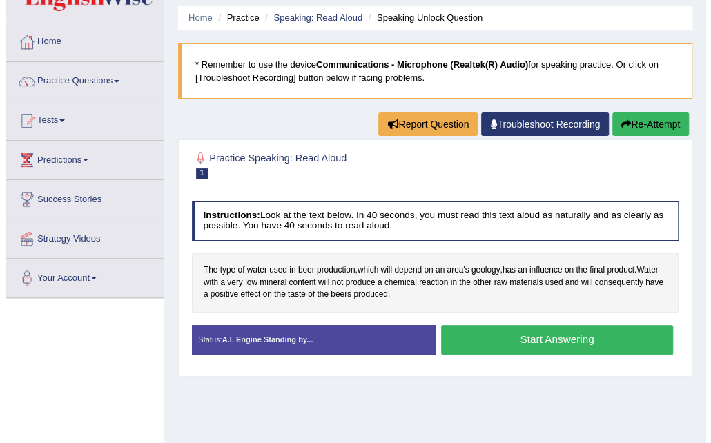
scroll to position [141, 0]
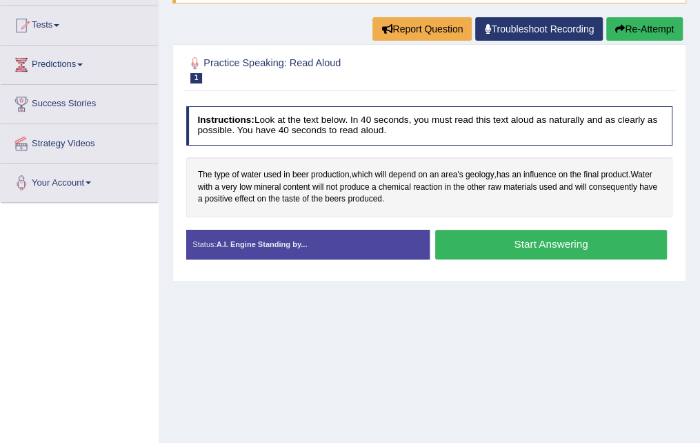
click at [523, 244] on button "Start Answering" at bounding box center [551, 245] width 232 height 30
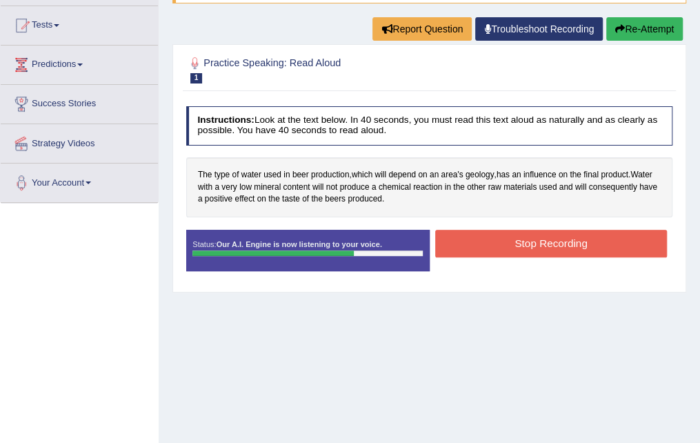
click at [535, 244] on button "Stop Recording" at bounding box center [551, 243] width 232 height 27
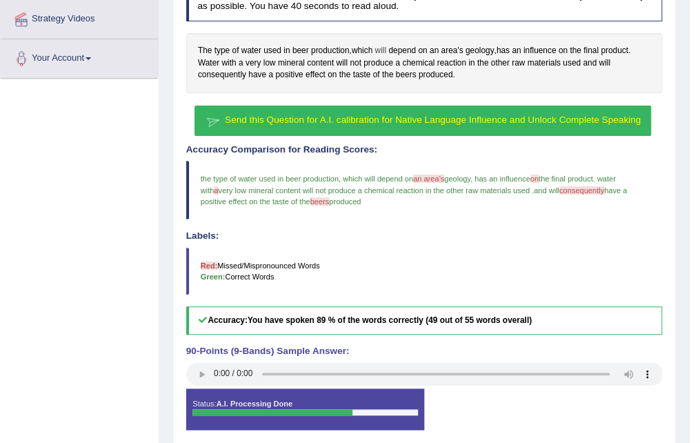
scroll to position [244, 0]
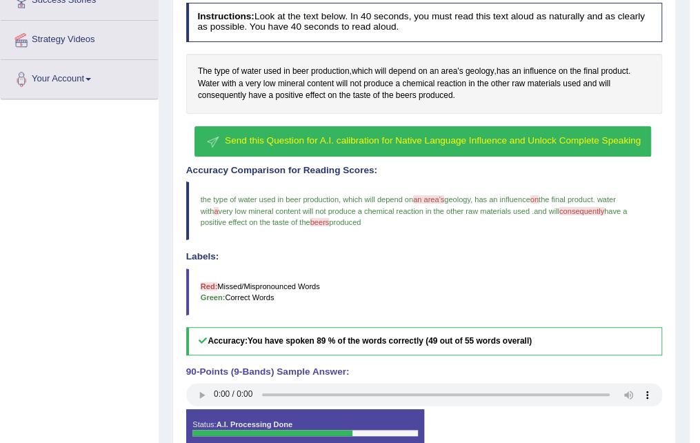
click at [366, 135] on span "Send this Question for A.I. calibration for Native Language Influence and Unloc…" at bounding box center [433, 140] width 416 height 10
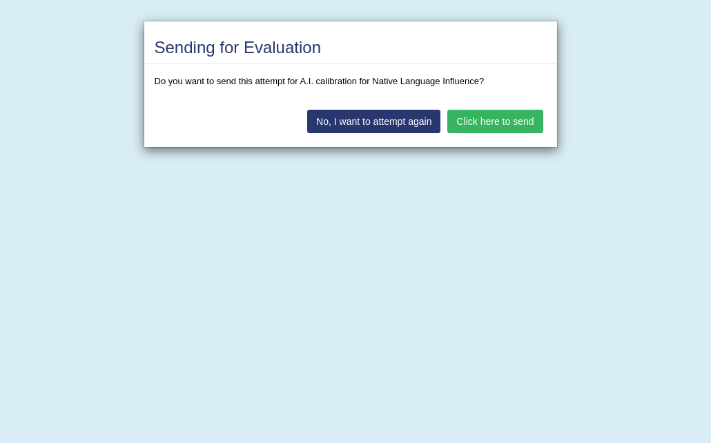
click at [472, 117] on button "Click here to send" at bounding box center [494, 121] width 95 height 23
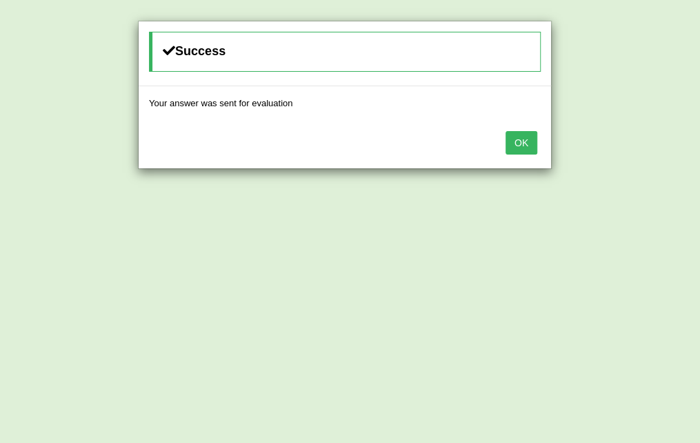
click at [526, 140] on button "OK" at bounding box center [522, 142] width 32 height 23
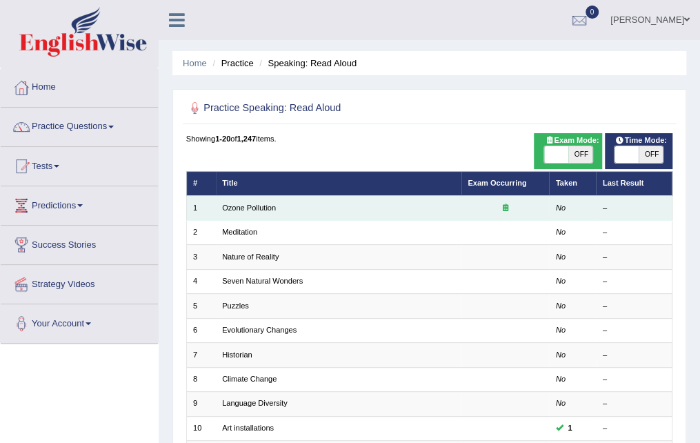
click at [502, 212] on div at bounding box center [505, 208] width 75 height 11
click at [507, 210] on icon at bounding box center [506, 208] width 6 height 8
click at [250, 209] on link "Ozone Pollution" at bounding box center [249, 208] width 54 height 8
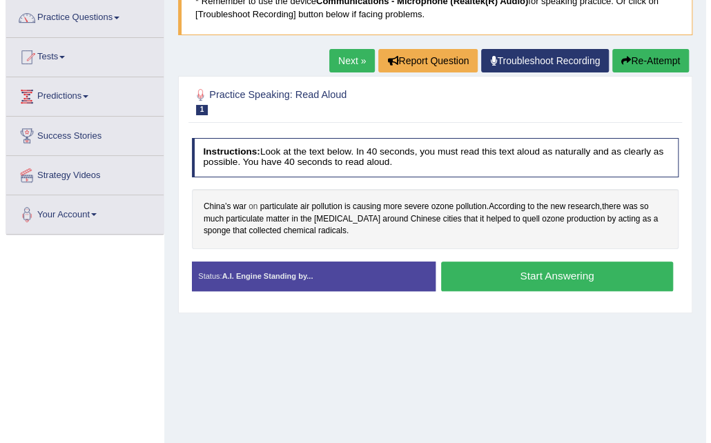
scroll to position [138, 0]
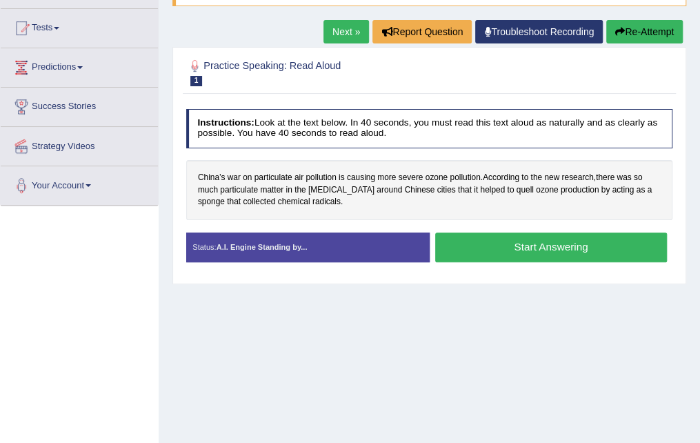
click at [541, 242] on button "Start Answering" at bounding box center [551, 247] width 232 height 30
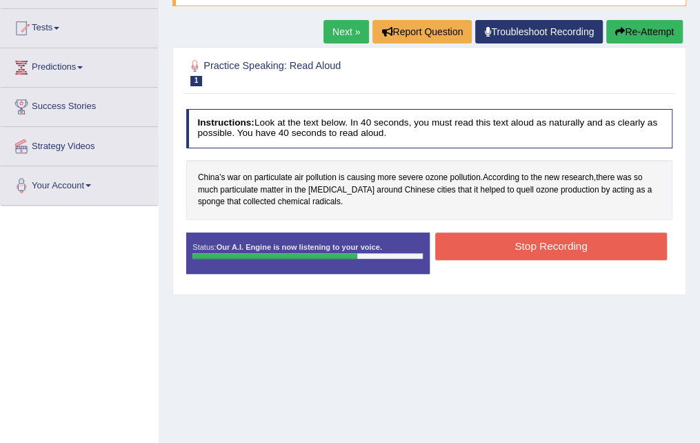
click at [543, 242] on button "Stop Recording" at bounding box center [551, 245] width 232 height 27
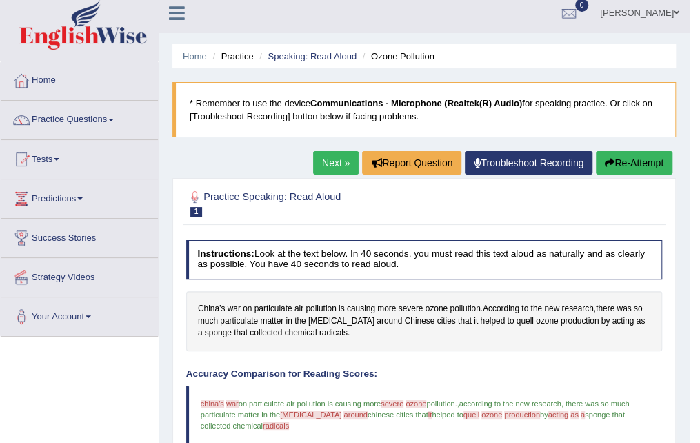
scroll to position [0, 0]
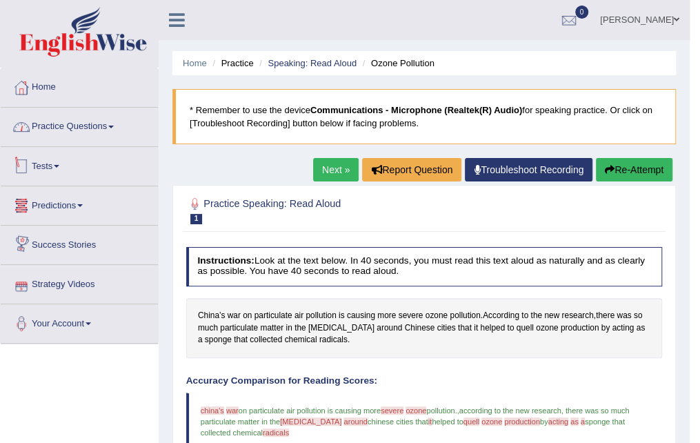
click at [109, 119] on link "Practice Questions" at bounding box center [79, 125] width 157 height 34
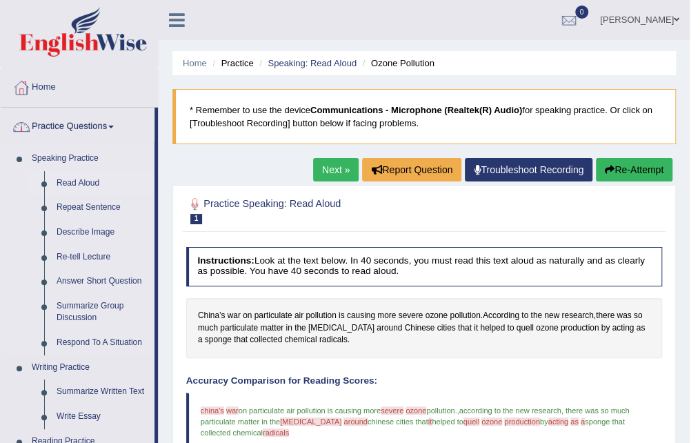
click at [90, 181] on link "Read Aloud" at bounding box center [102, 183] width 104 height 25
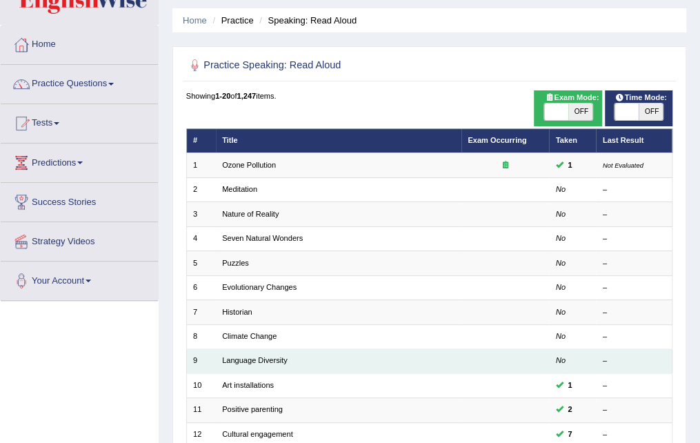
scroll to position [138, 0]
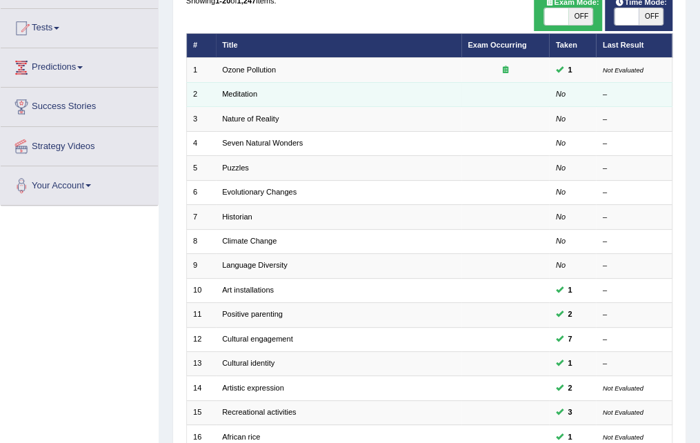
click at [245, 99] on td "Meditation" at bounding box center [339, 94] width 246 height 24
click at [243, 95] on link "Meditation" at bounding box center [239, 94] width 35 height 8
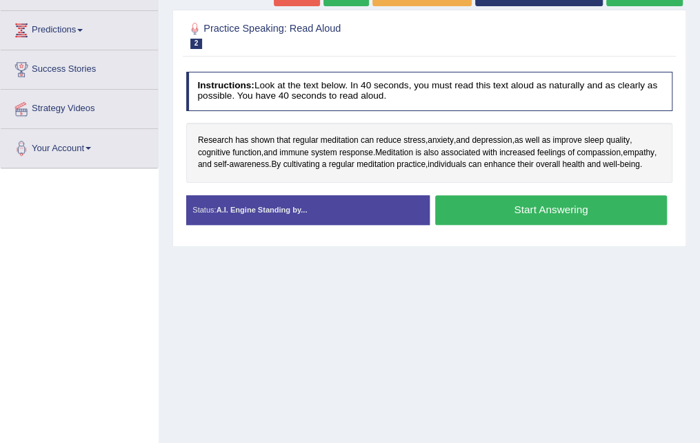
scroll to position [207, 0]
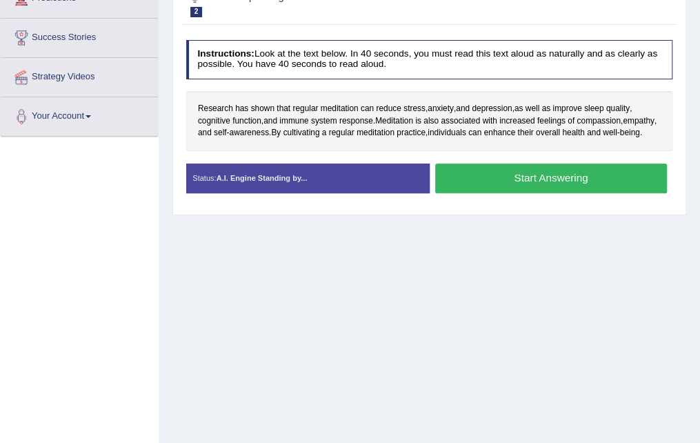
click at [522, 185] on button "Start Answering" at bounding box center [551, 179] width 232 height 30
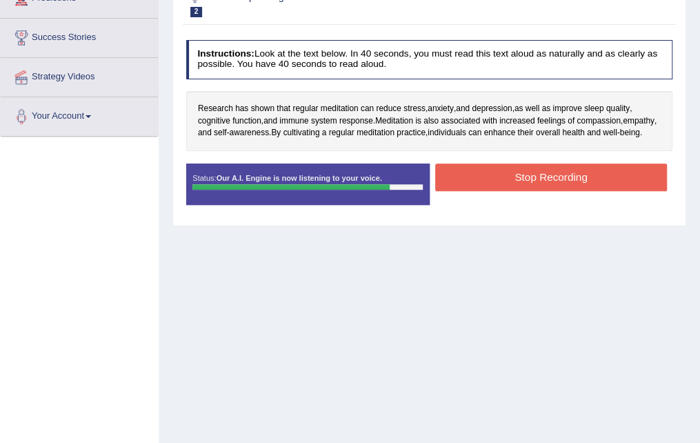
click at [612, 188] on button "Stop Recording" at bounding box center [551, 177] width 232 height 27
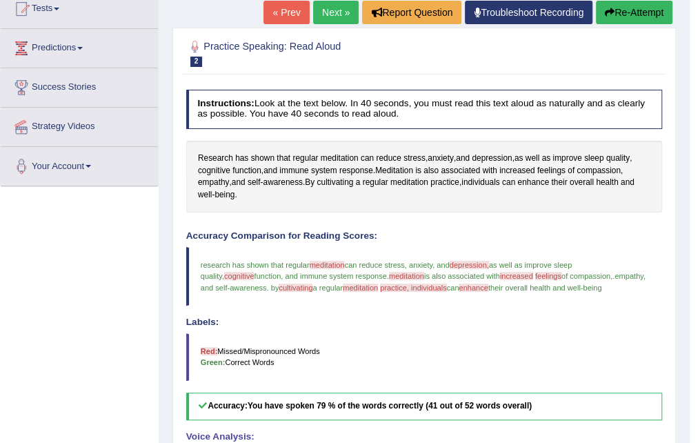
scroll to position [0, 0]
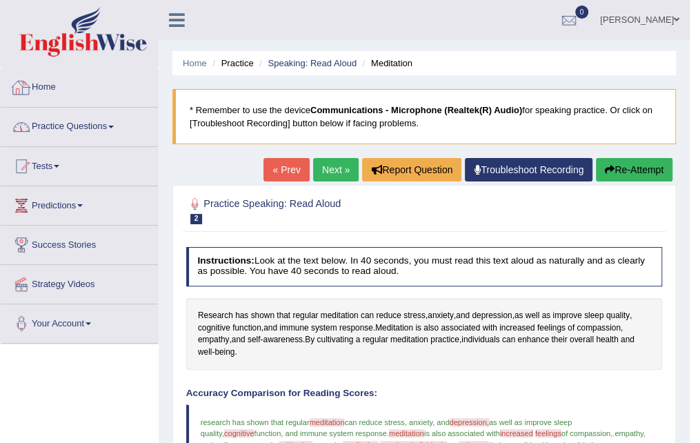
click at [98, 130] on link "Practice Questions" at bounding box center [79, 125] width 157 height 34
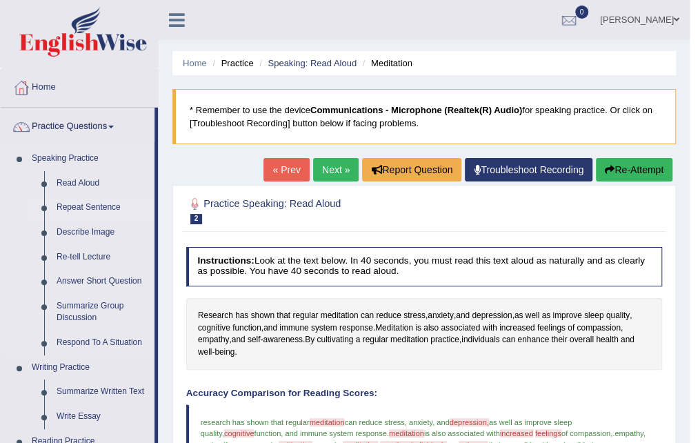
click at [110, 206] on link "Repeat Sentence" at bounding box center [102, 207] width 104 height 25
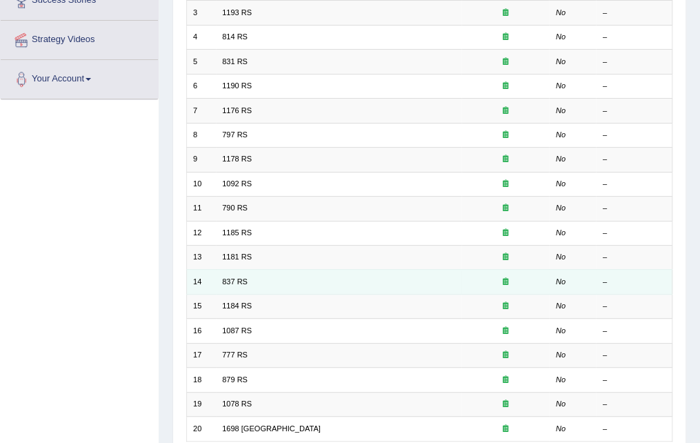
scroll to position [141, 0]
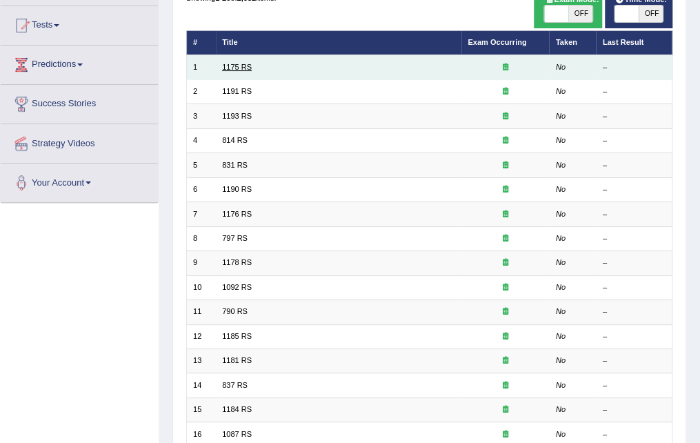
click at [247, 66] on link "1175 RS" at bounding box center [237, 67] width 30 height 8
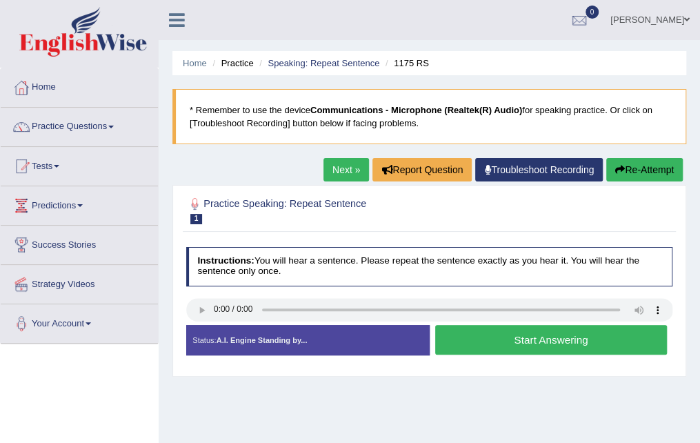
click at [535, 341] on button "Start Answering" at bounding box center [551, 340] width 232 height 30
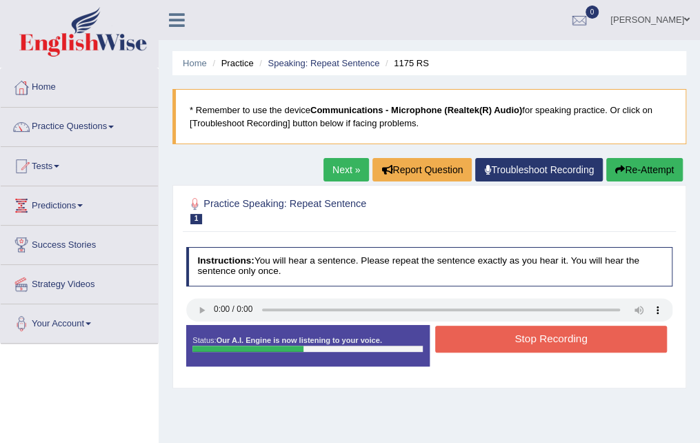
click at [548, 339] on button "Stop Recording" at bounding box center [551, 339] width 232 height 27
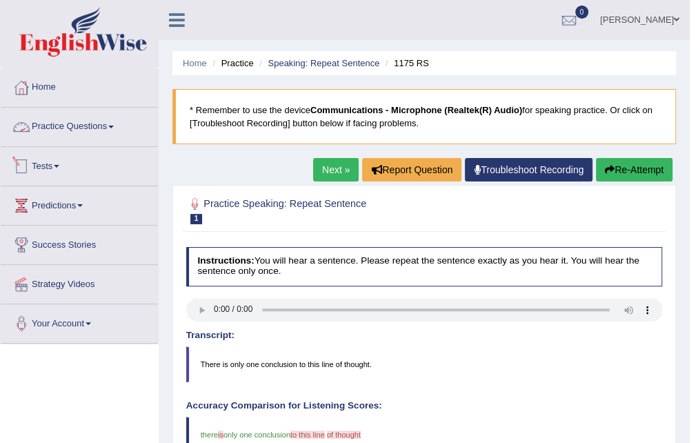
click at [75, 128] on link "Practice Questions" at bounding box center [79, 125] width 157 height 34
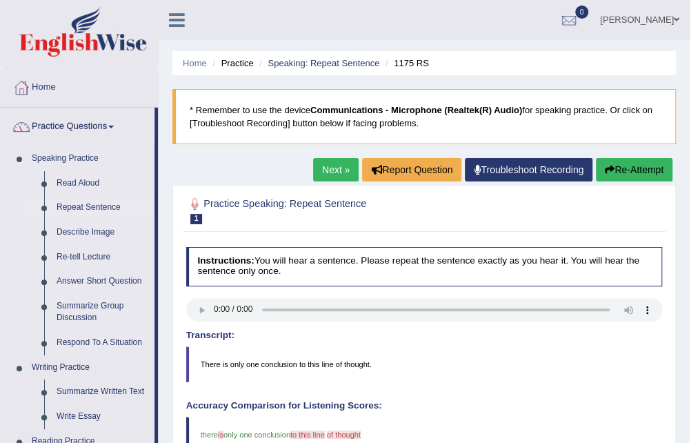
click at [106, 212] on link "Repeat Sentence" at bounding box center [102, 207] width 104 height 25
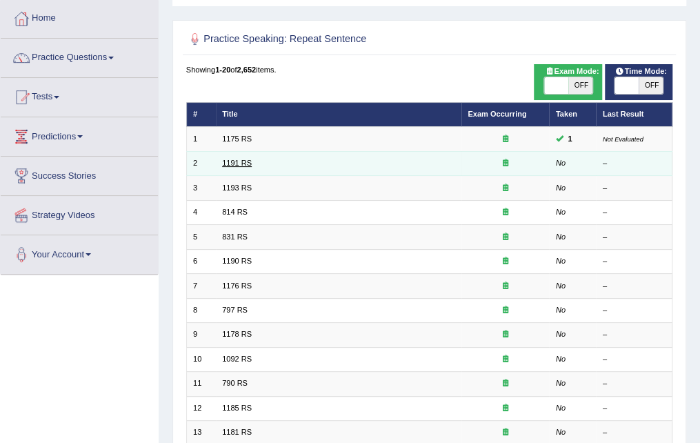
click at [223, 162] on link "1191 RS" at bounding box center [237, 163] width 30 height 8
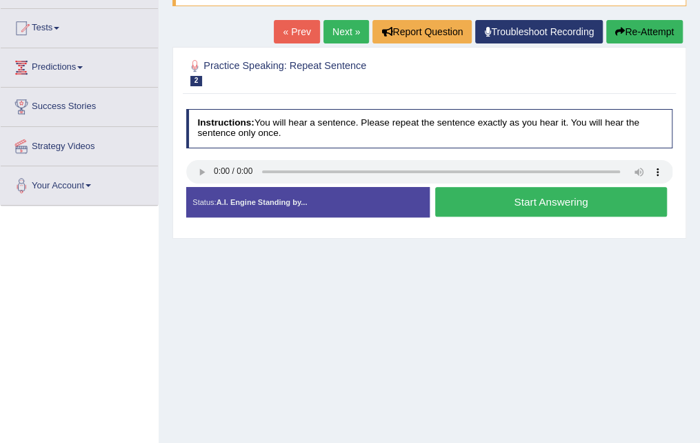
click at [560, 194] on button "Start Answering" at bounding box center [551, 202] width 232 height 30
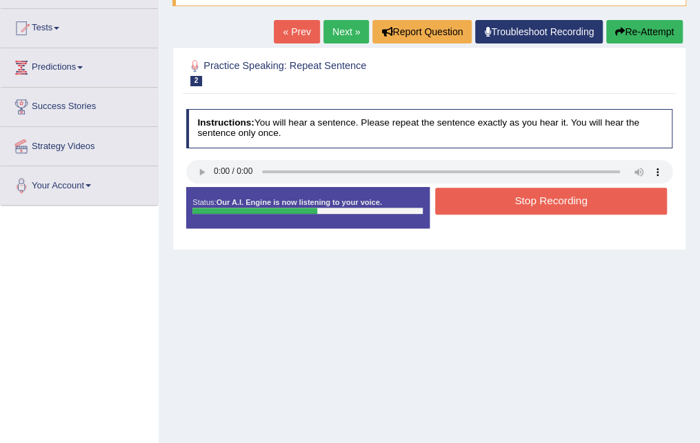
click at [570, 193] on button "Stop Recording" at bounding box center [551, 201] width 232 height 27
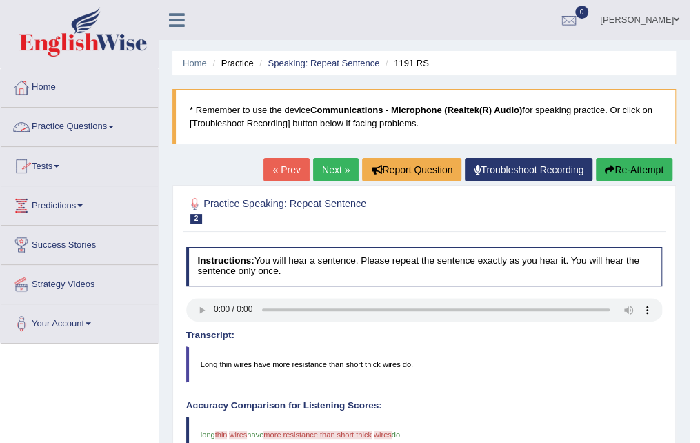
click at [122, 127] on link "Practice Questions" at bounding box center [79, 125] width 157 height 34
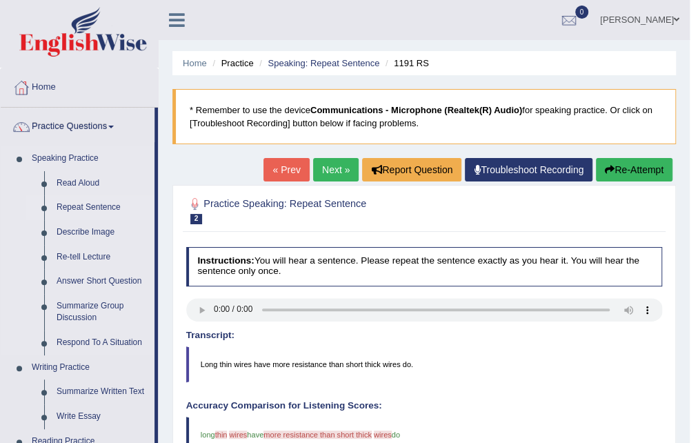
click at [94, 209] on link "Repeat Sentence" at bounding box center [102, 207] width 104 height 25
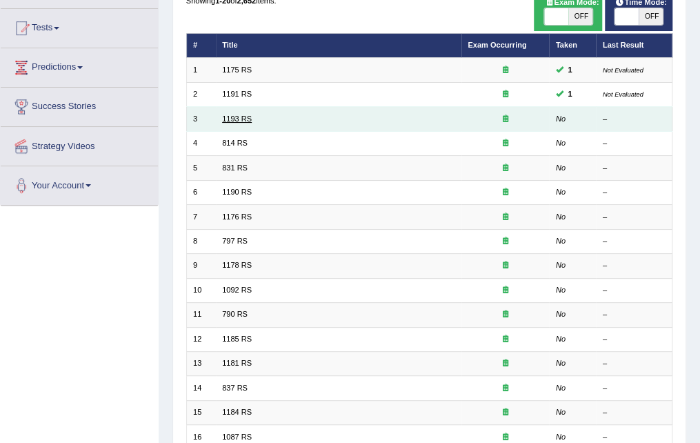
click at [240, 116] on link "1193 RS" at bounding box center [237, 119] width 30 height 8
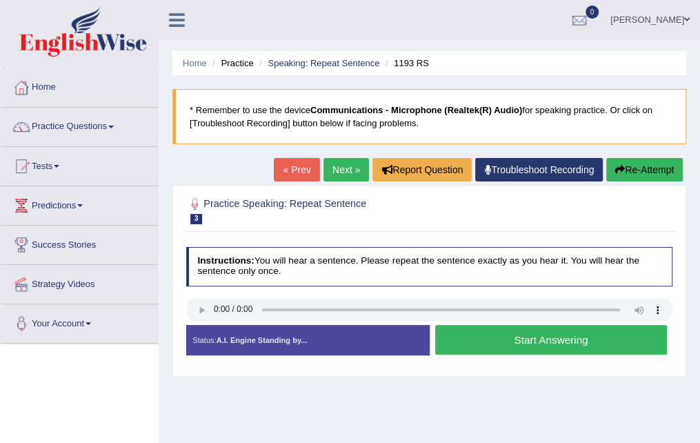
scroll to position [138, 0]
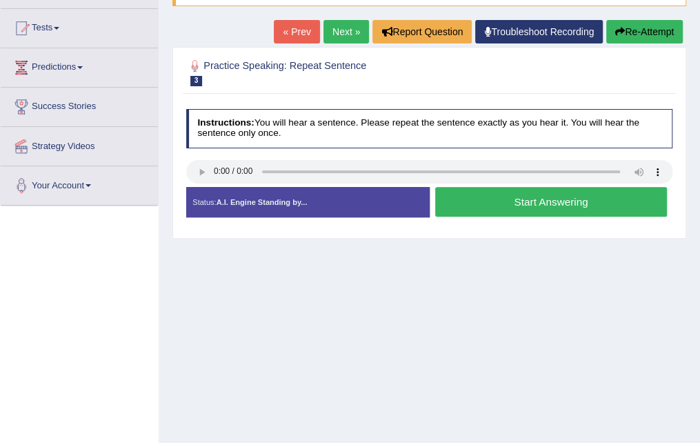
click at [560, 206] on button "Start Answering" at bounding box center [551, 202] width 232 height 30
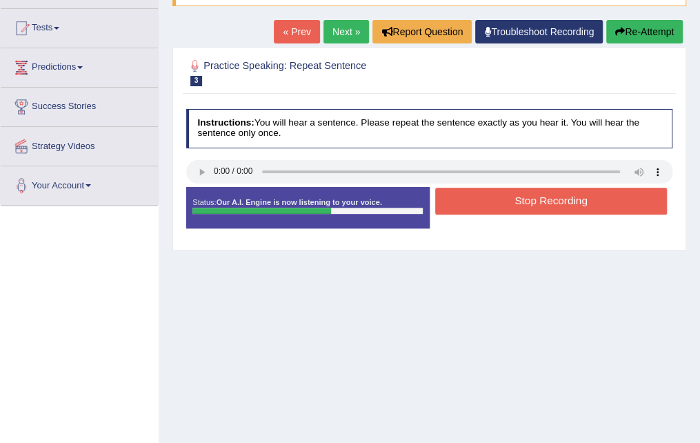
click at [564, 195] on button "Stop Recording" at bounding box center [551, 201] width 232 height 27
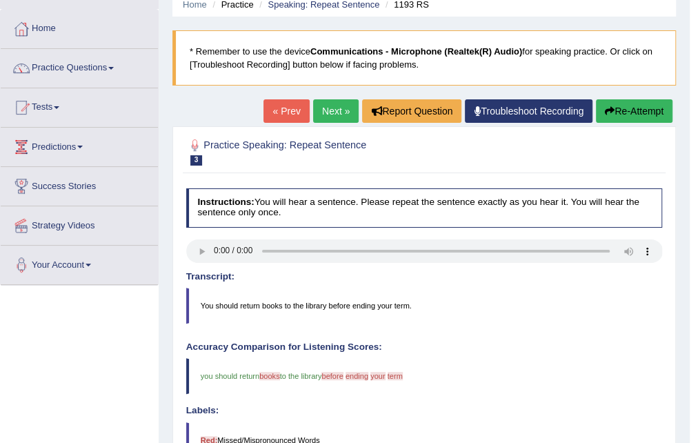
scroll to position [57, 0]
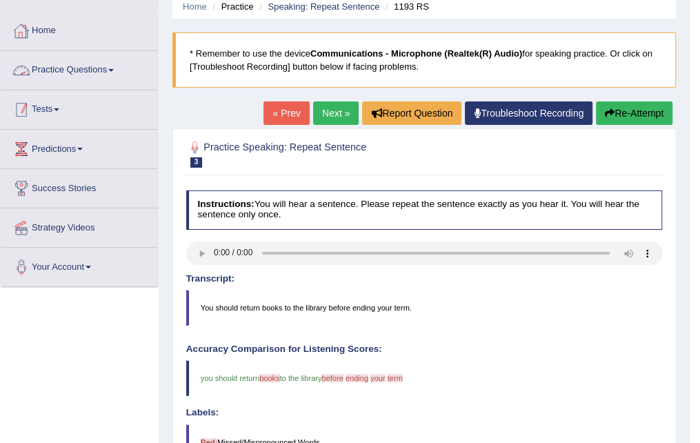
click at [116, 74] on link "Practice Questions" at bounding box center [79, 68] width 157 height 34
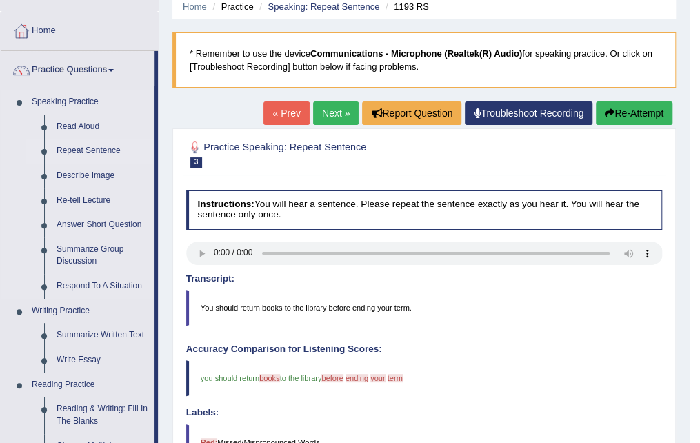
click at [92, 148] on link "Repeat Sentence" at bounding box center [102, 151] width 104 height 25
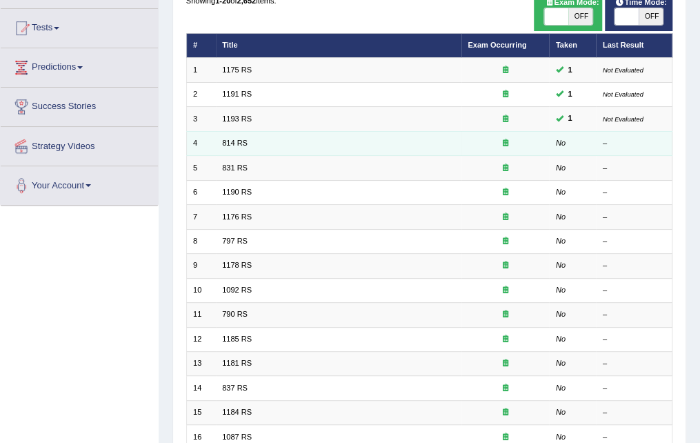
click at [240, 147] on td "814 RS" at bounding box center [339, 143] width 246 height 24
click at [239, 144] on link "814 RS" at bounding box center [235, 143] width 26 height 8
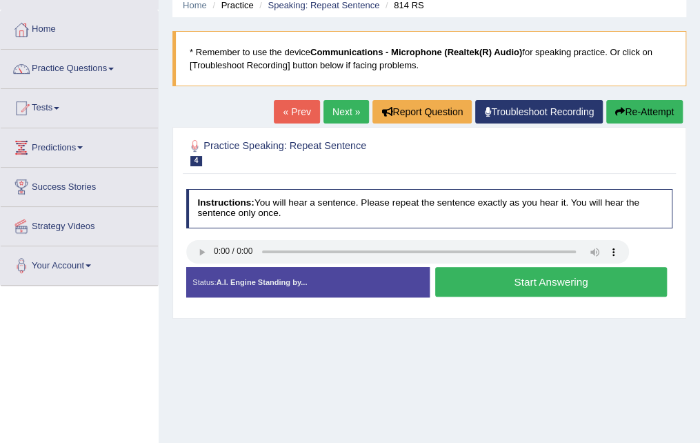
scroll to position [138, 0]
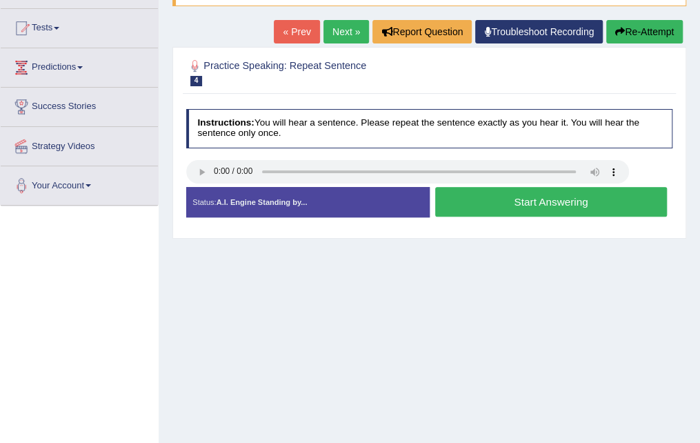
click at [525, 198] on button "Start Answering" at bounding box center [551, 202] width 232 height 30
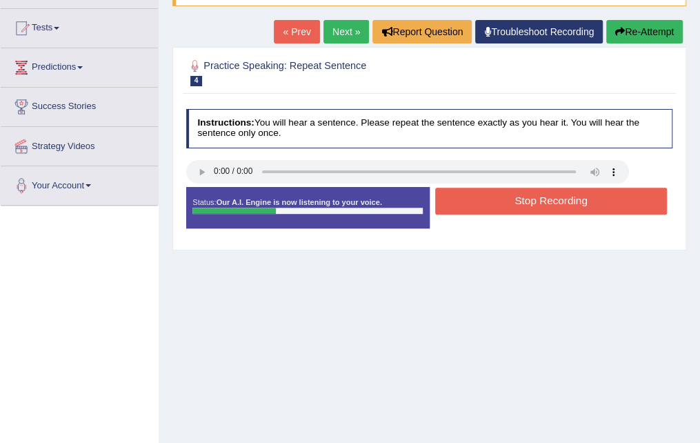
click at [528, 198] on button "Stop Recording" at bounding box center [551, 201] width 232 height 27
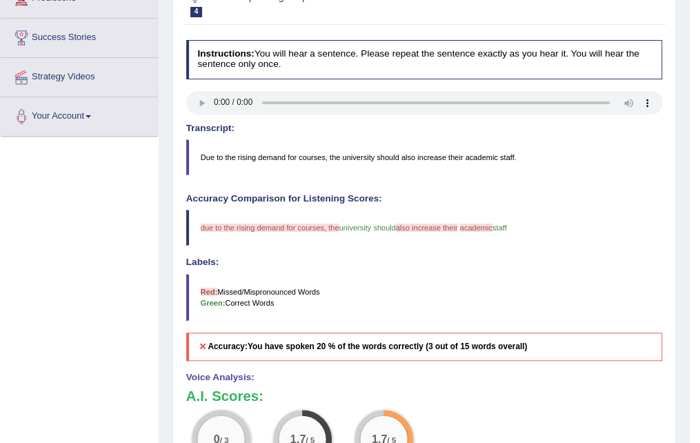
scroll to position [0, 0]
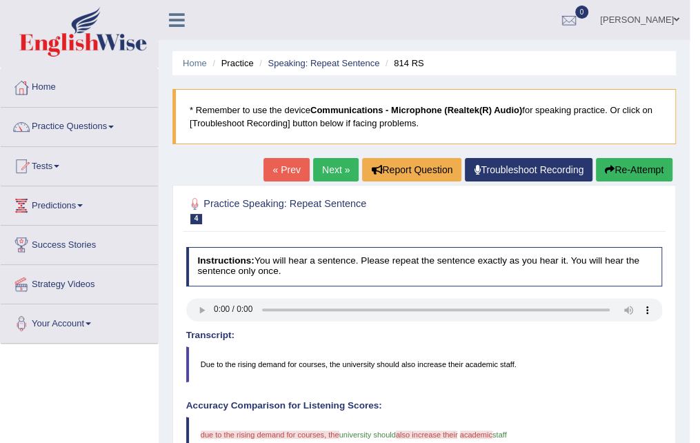
click at [626, 173] on button "Re-Attempt" at bounding box center [634, 169] width 77 height 23
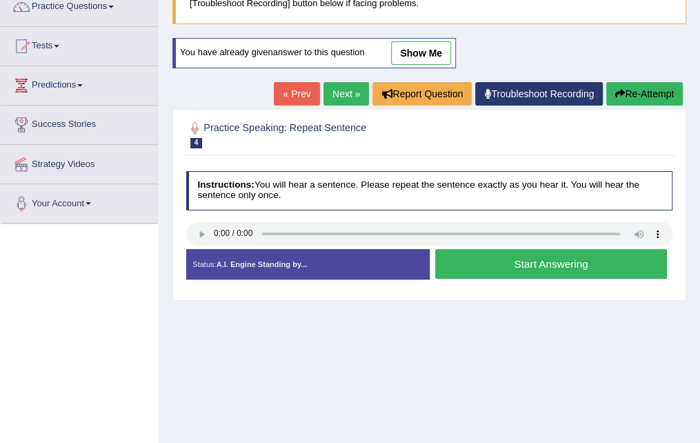
scroll to position [138, 0]
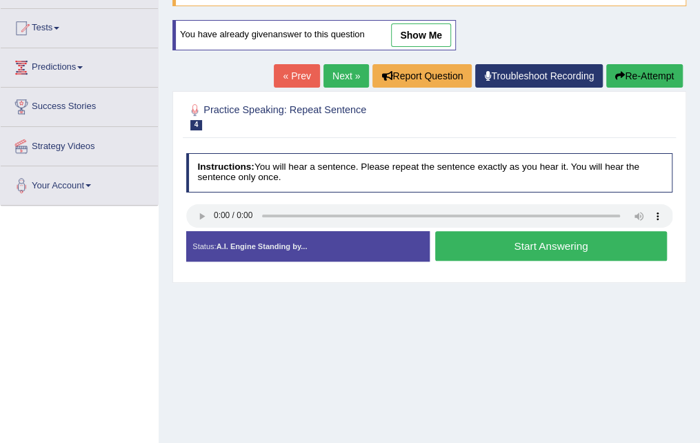
click at [473, 235] on button "Start Answering" at bounding box center [551, 246] width 232 height 30
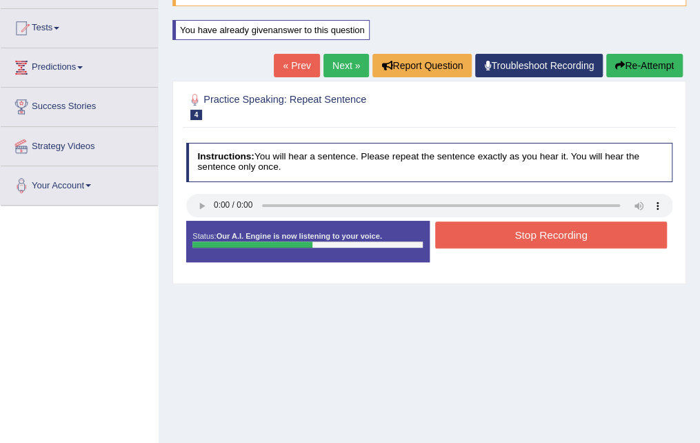
click at [494, 230] on button "Stop Recording" at bounding box center [551, 234] width 232 height 27
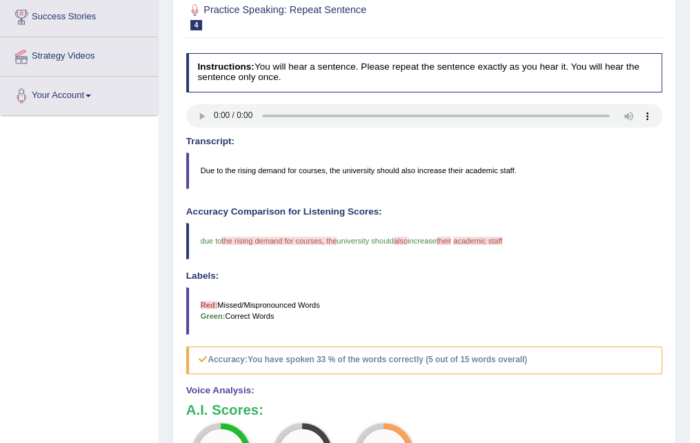
scroll to position [0, 0]
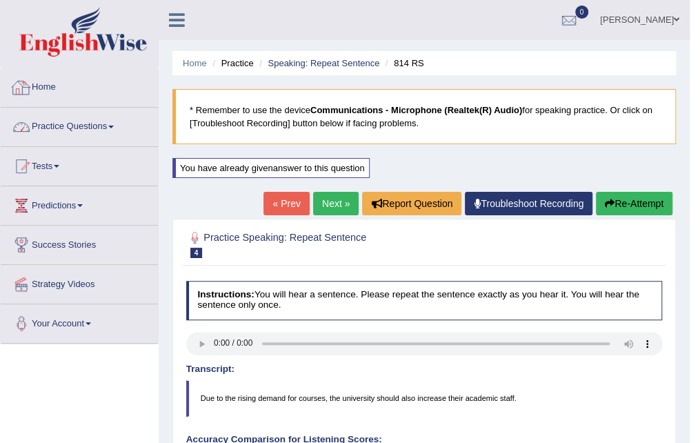
click at [120, 136] on link "Practice Questions" at bounding box center [79, 125] width 157 height 34
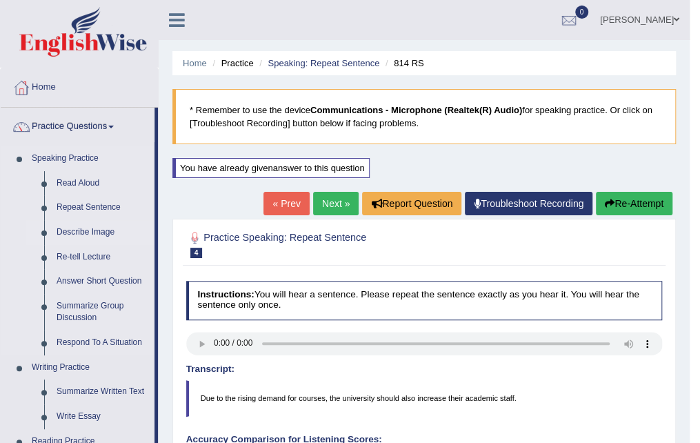
click at [99, 232] on link "Describe Image" at bounding box center [102, 232] width 104 height 25
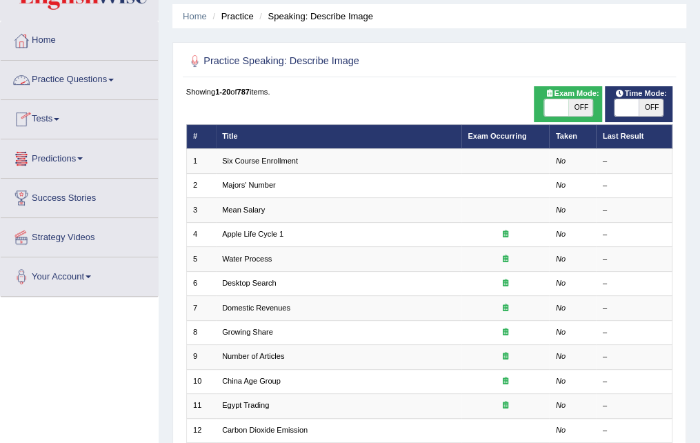
scroll to position [69, 0]
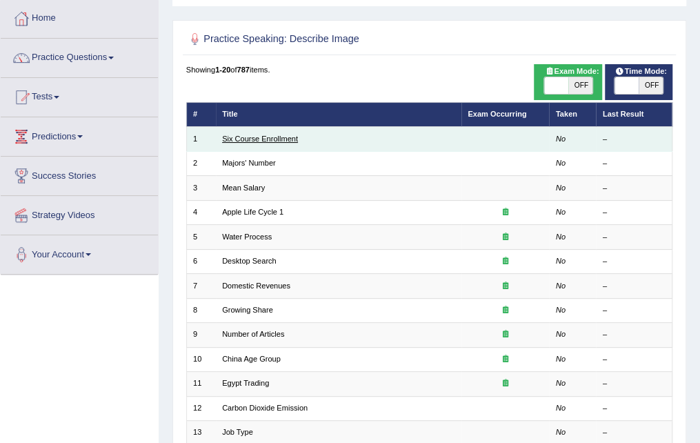
click at [285, 136] on link "Six Course Enrollment" at bounding box center [260, 139] width 76 height 8
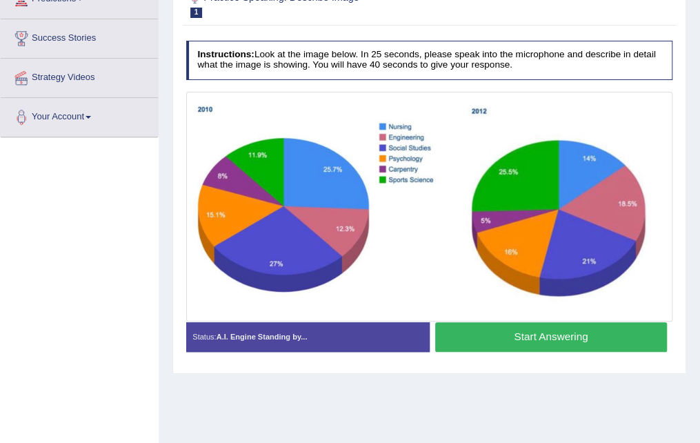
scroll to position [207, 0]
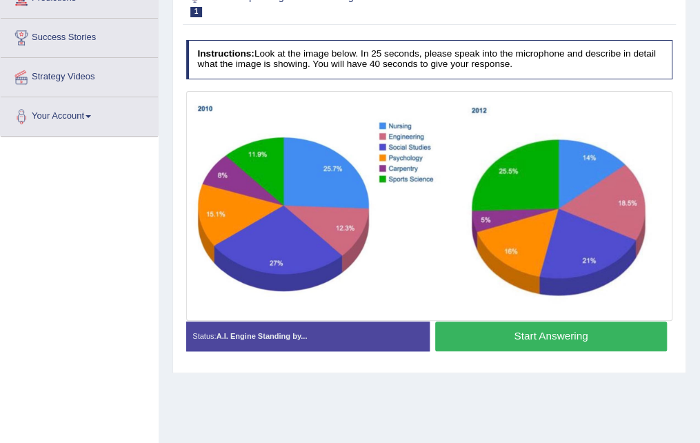
click at [568, 345] on button "Start Answering" at bounding box center [551, 336] width 232 height 30
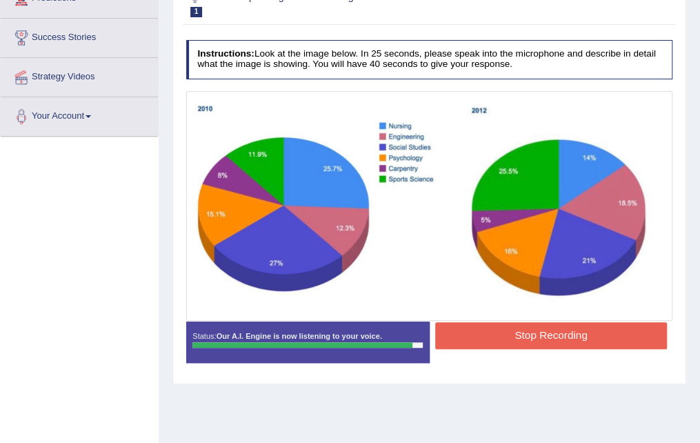
click at [509, 326] on button "Stop Recording" at bounding box center [551, 335] width 232 height 27
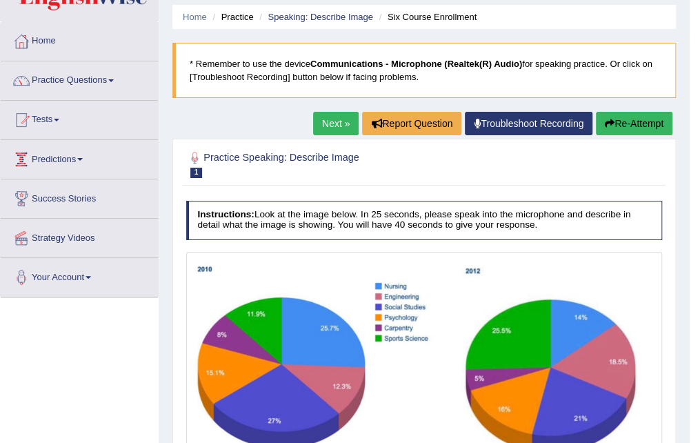
scroll to position [0, 0]
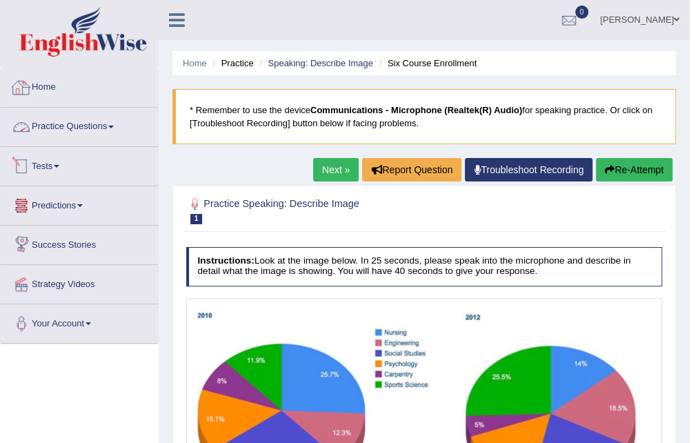
click at [109, 132] on link "Practice Questions" at bounding box center [79, 125] width 157 height 34
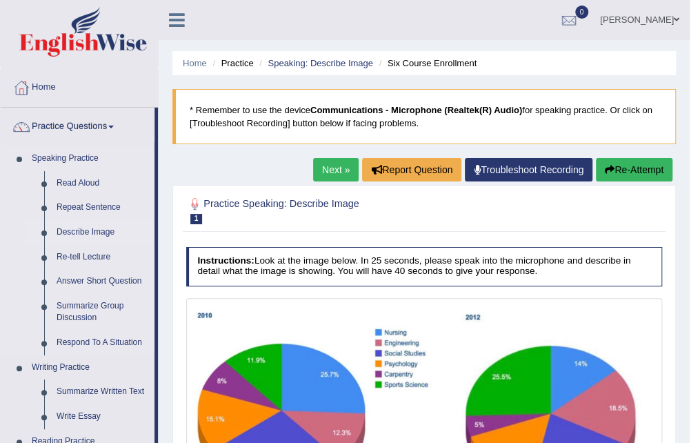
click at [106, 228] on link "Describe Image" at bounding box center [102, 232] width 104 height 25
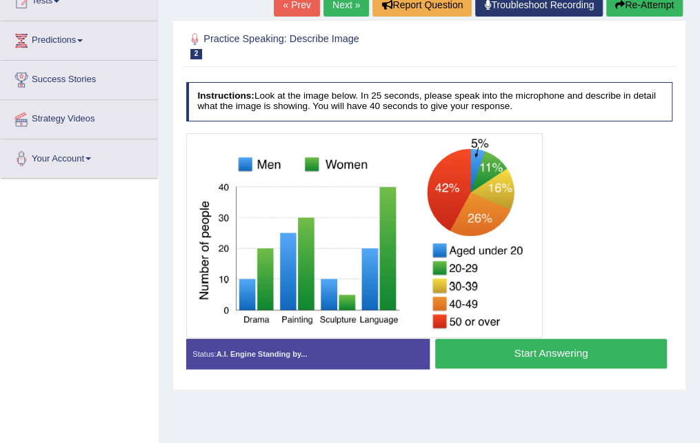
scroll to position [207, 0]
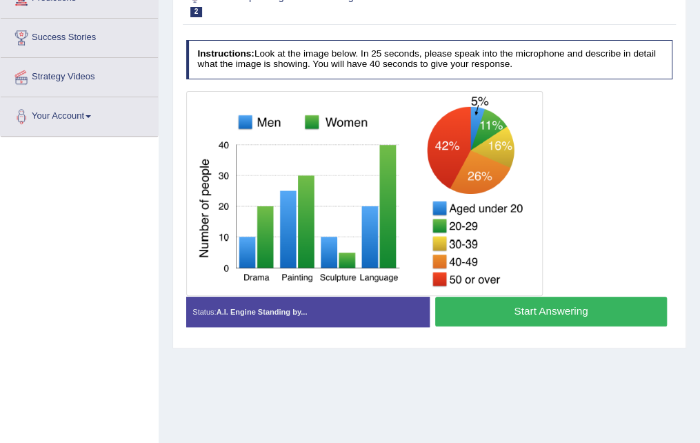
click at [525, 307] on button "Start Answering" at bounding box center [551, 312] width 232 height 30
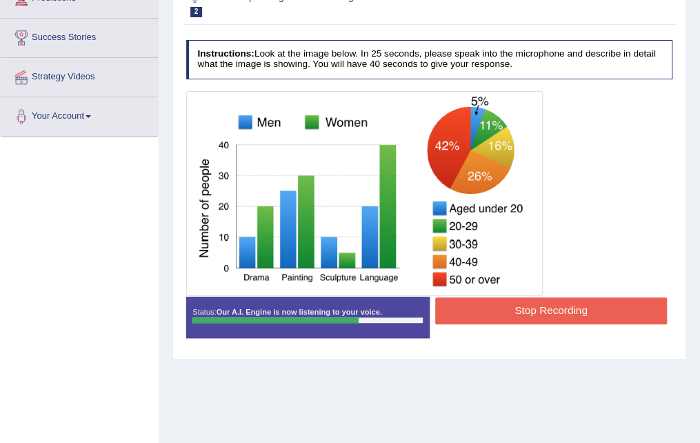
click at [482, 302] on button "Stop Recording" at bounding box center [551, 310] width 232 height 27
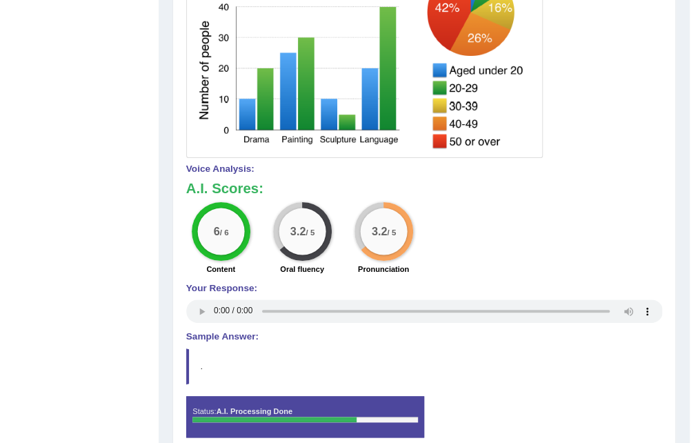
scroll to position [0, 0]
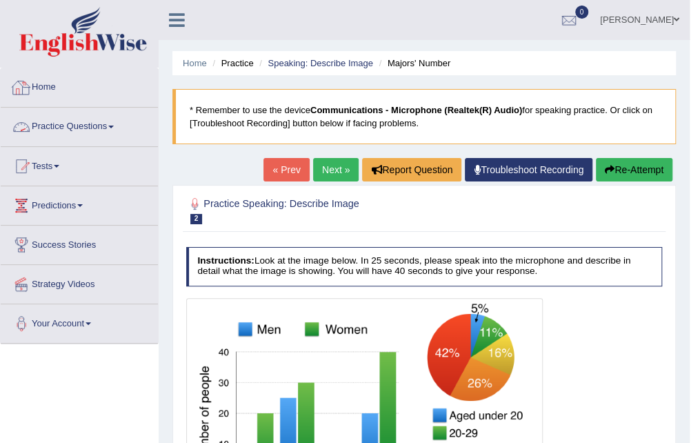
click at [61, 122] on link "Practice Questions" at bounding box center [79, 125] width 157 height 34
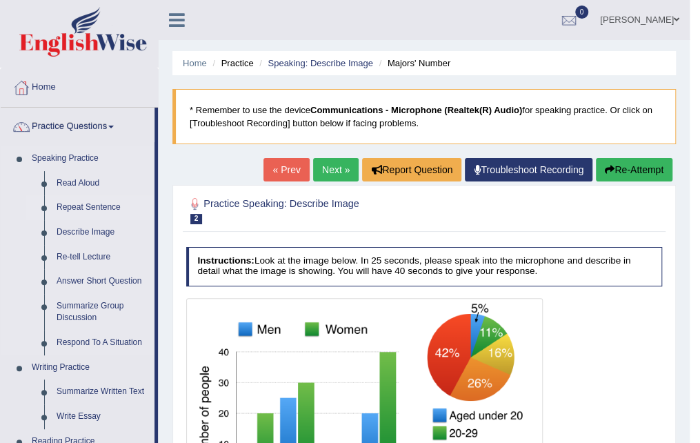
click at [97, 205] on link "Repeat Sentence" at bounding box center [102, 207] width 104 height 25
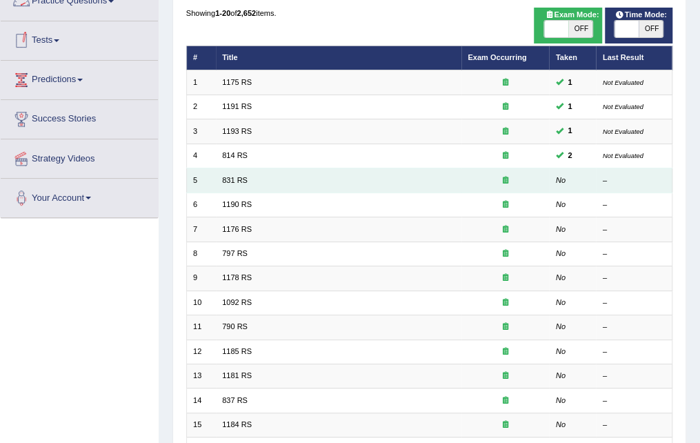
scroll to position [138, 0]
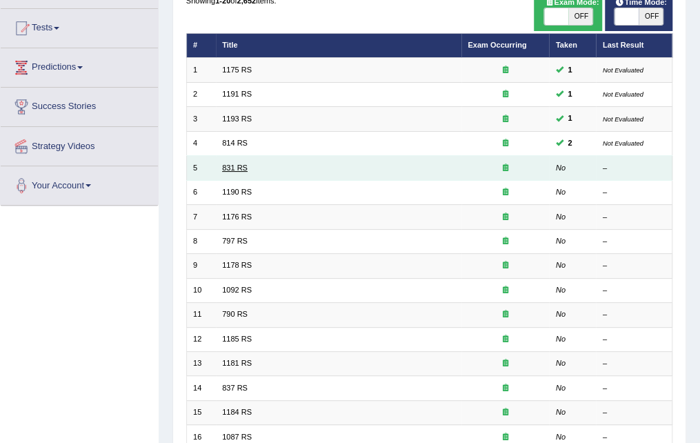
click at [236, 168] on link "831 RS" at bounding box center [235, 168] width 26 height 8
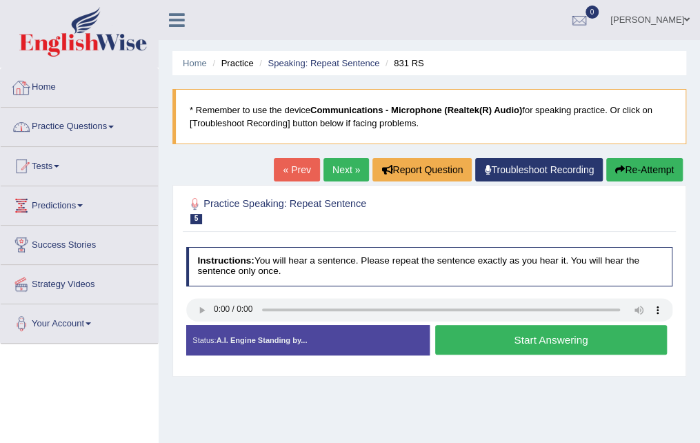
click at [101, 130] on link "Practice Questions" at bounding box center [79, 125] width 157 height 34
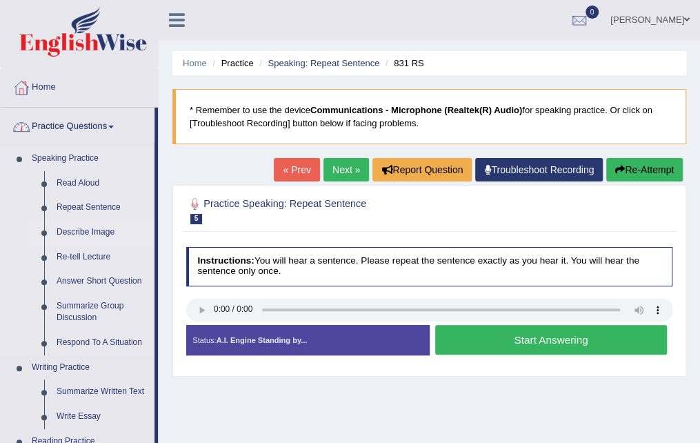
click at [99, 235] on link "Describe Image" at bounding box center [102, 232] width 104 height 25
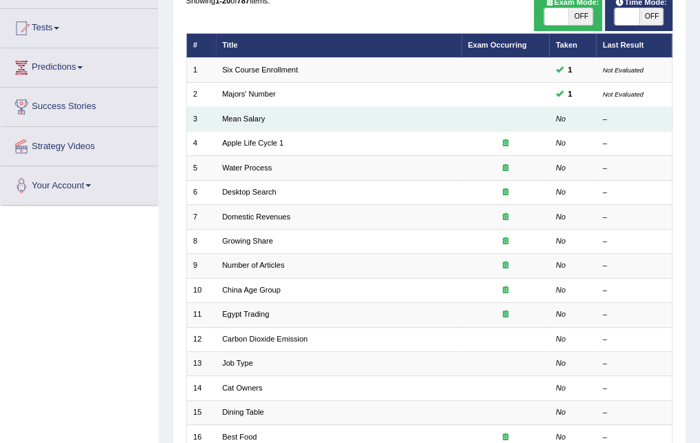
scroll to position [138, 0]
click at [255, 123] on td "Mean Salary" at bounding box center [339, 119] width 246 height 24
click at [228, 123] on td "Mean Salary" at bounding box center [339, 119] width 246 height 24
click at [230, 118] on link "Mean Salary" at bounding box center [243, 119] width 43 height 8
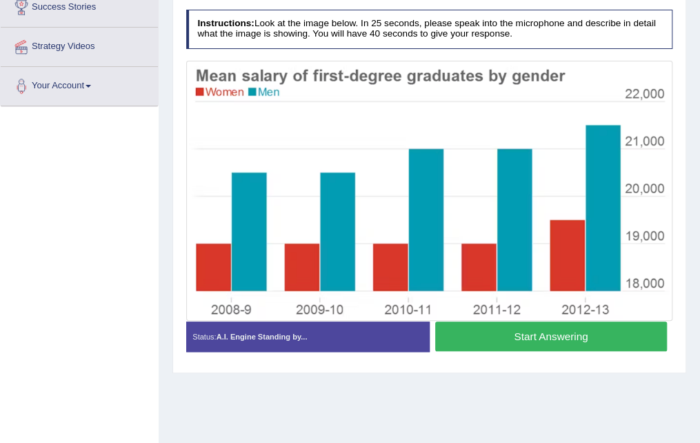
scroll to position [207, 0]
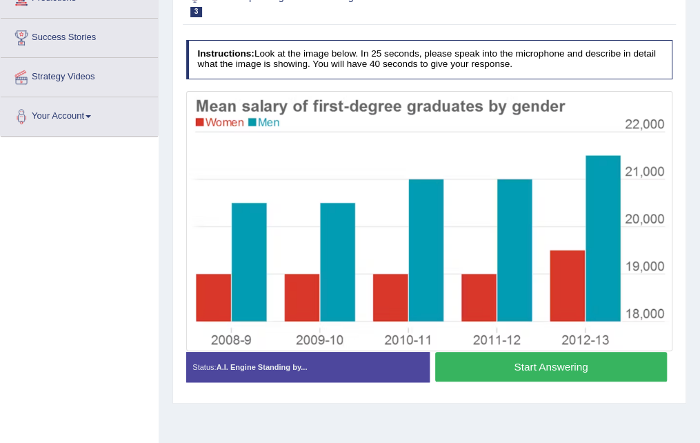
click at [598, 366] on button "Start Answering" at bounding box center [551, 367] width 232 height 30
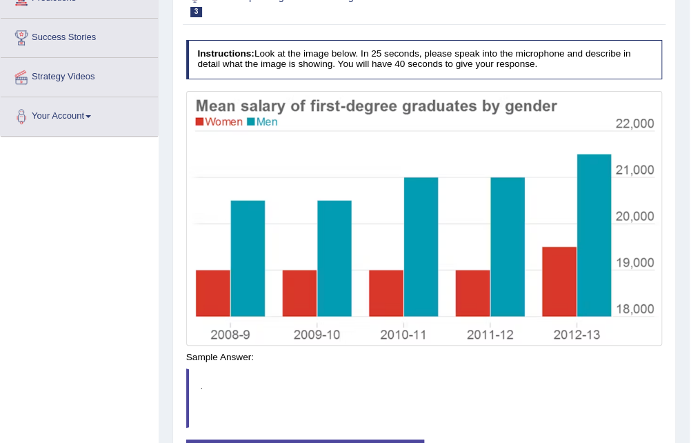
click at [524, 362] on div "Instructions: Look at the image below. In 25 seconds, please speak into the mic…" at bounding box center [424, 265] width 482 height 462
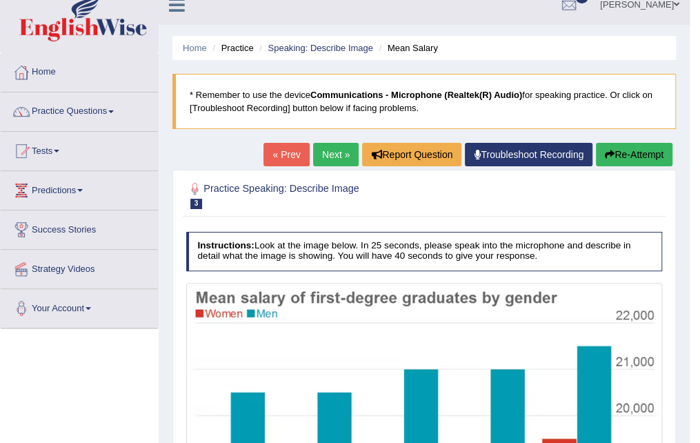
scroll to position [0, 0]
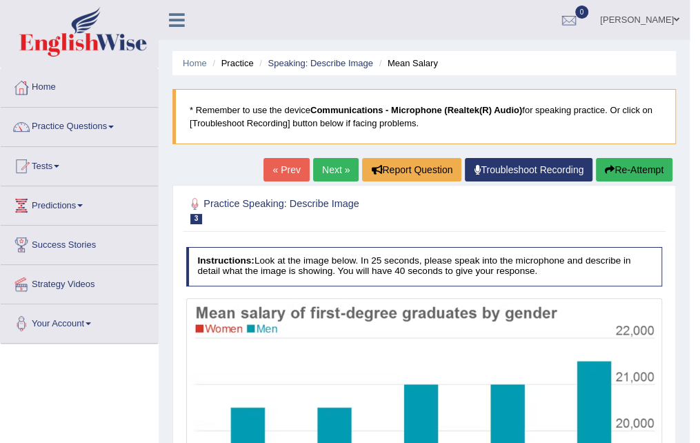
click at [629, 168] on button "Re-Attempt" at bounding box center [634, 169] width 77 height 23
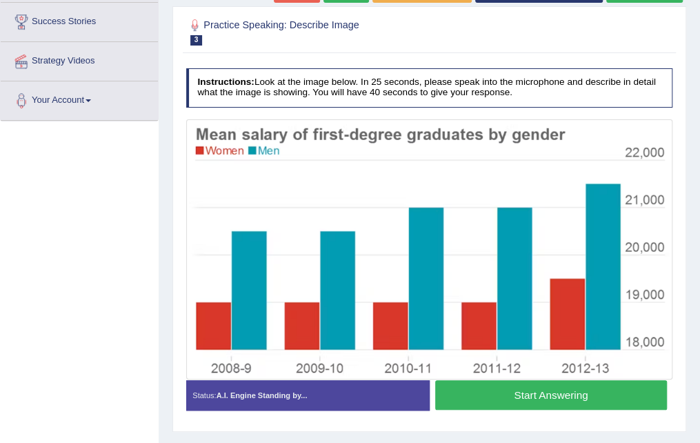
scroll to position [281, 0]
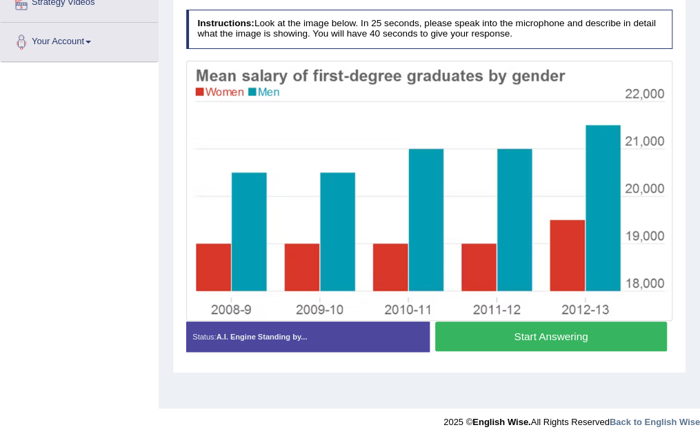
click at [524, 333] on button "Start Answering" at bounding box center [551, 336] width 232 height 30
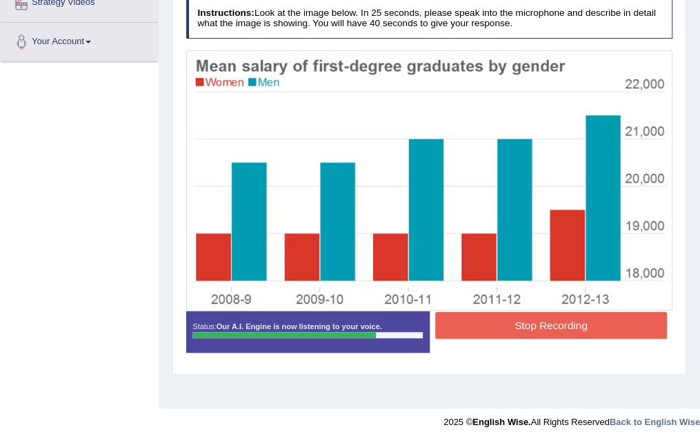
click at [566, 319] on button "Stop Recording" at bounding box center [551, 325] width 232 height 27
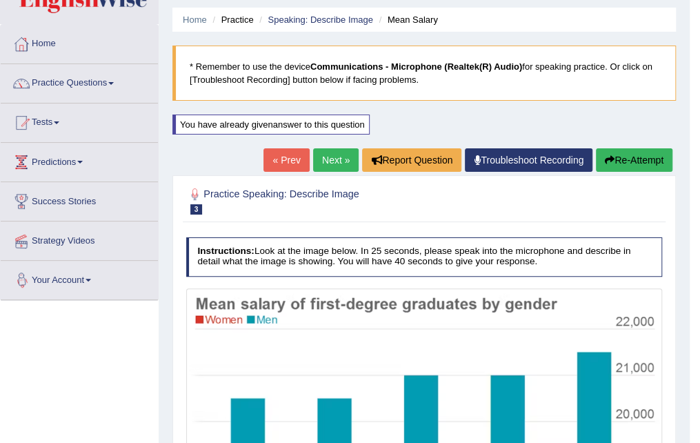
scroll to position [0, 0]
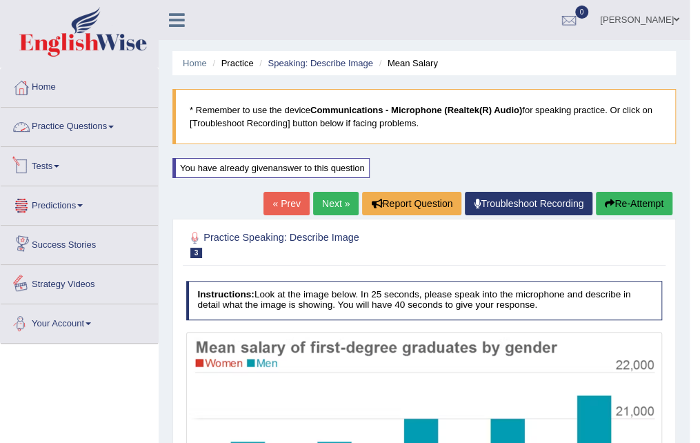
click at [86, 126] on link "Practice Questions" at bounding box center [79, 125] width 157 height 34
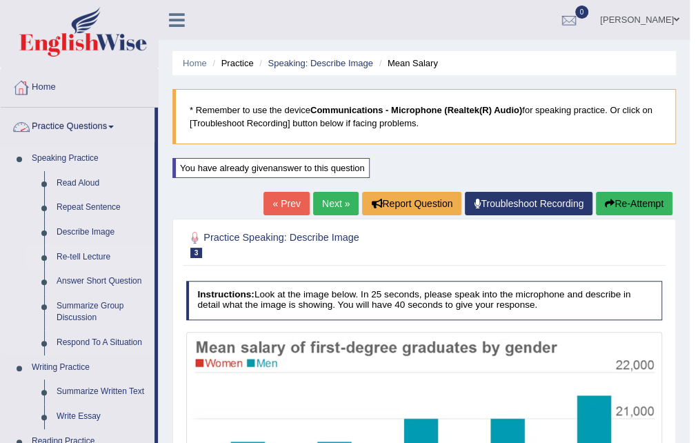
click at [93, 256] on link "Re-tell Lecture" at bounding box center [102, 257] width 104 height 25
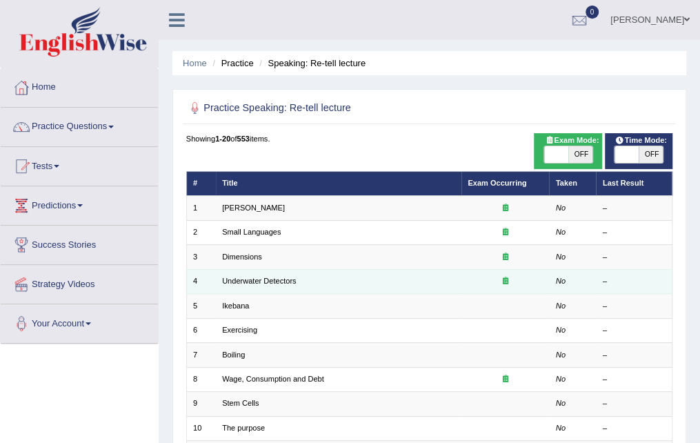
click at [408, 292] on td "Underwater Detectors" at bounding box center [339, 281] width 246 height 24
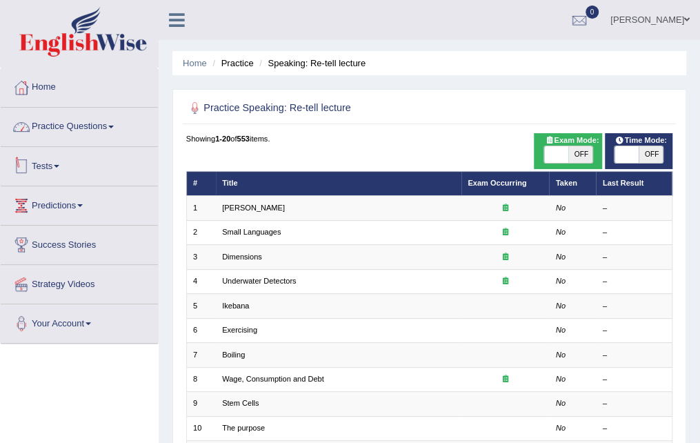
click at [128, 137] on link "Practice Questions" at bounding box center [79, 125] width 157 height 34
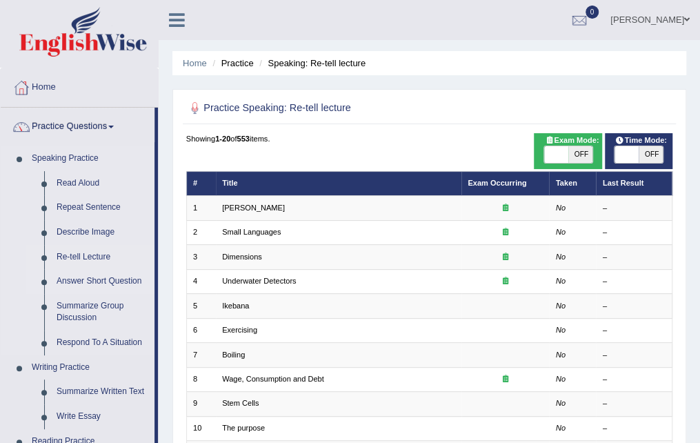
scroll to position [69, 0]
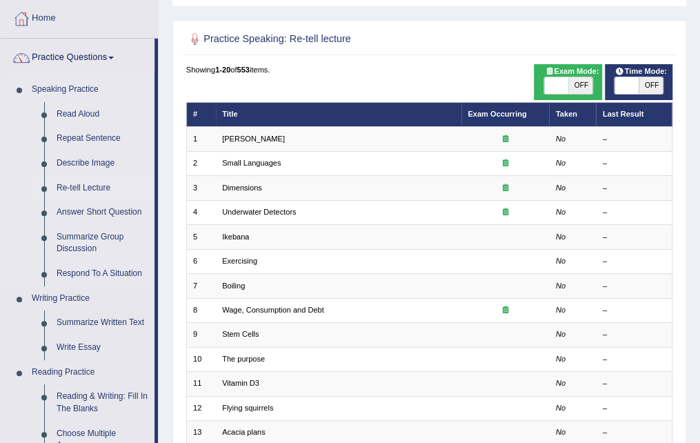
click at [95, 188] on link "Re-tell Lecture" at bounding box center [102, 188] width 104 height 25
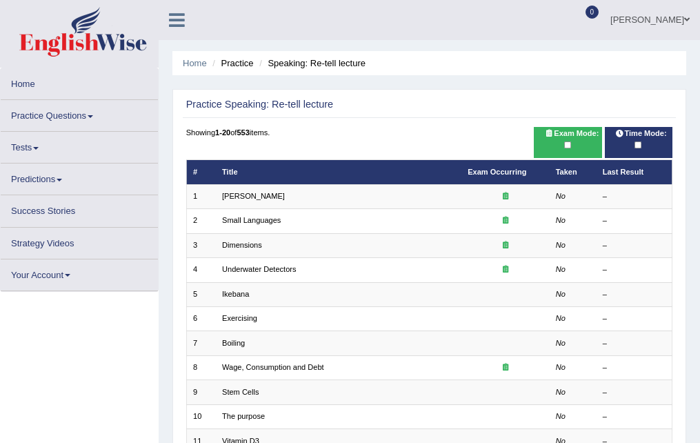
click at [258, 195] on link "[PERSON_NAME]" at bounding box center [253, 196] width 63 height 8
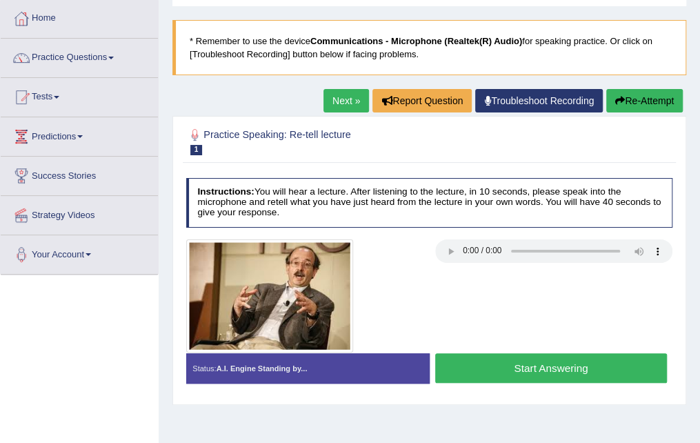
scroll to position [207, 0]
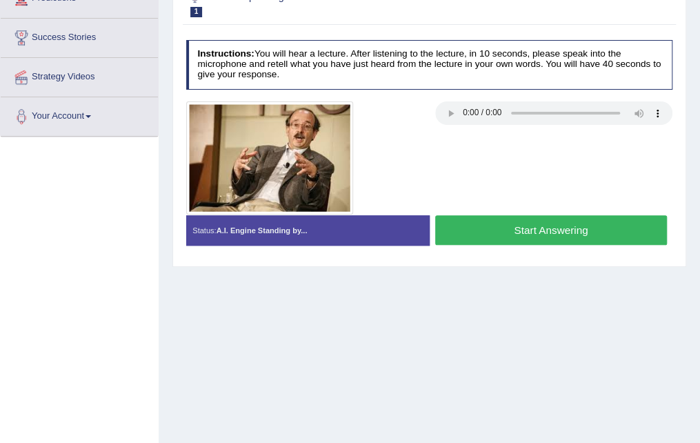
click at [584, 228] on button "Start Answering" at bounding box center [551, 230] width 232 height 30
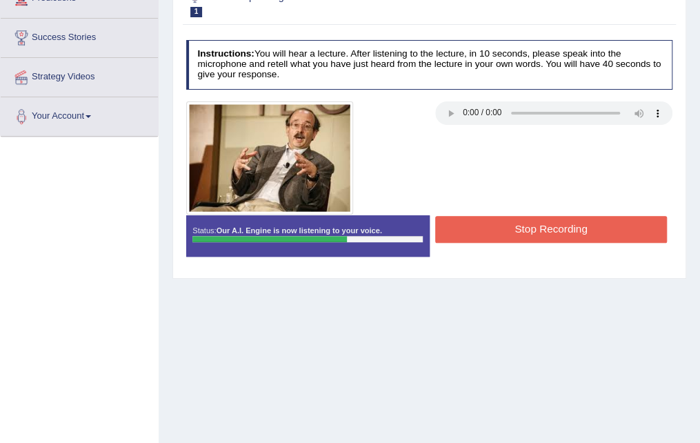
click at [589, 225] on button "Stop Recording" at bounding box center [551, 229] width 232 height 27
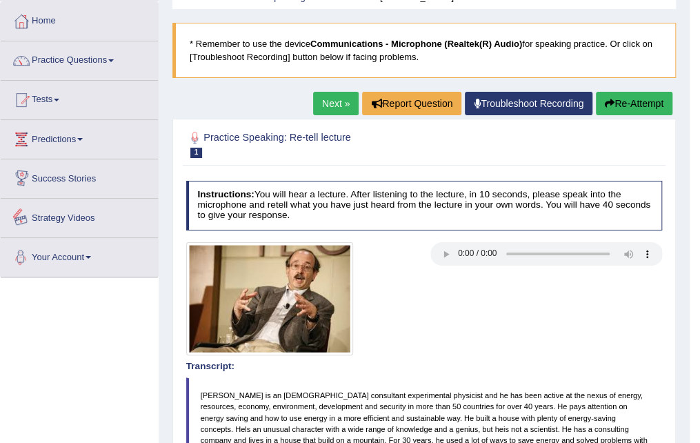
scroll to position [0, 0]
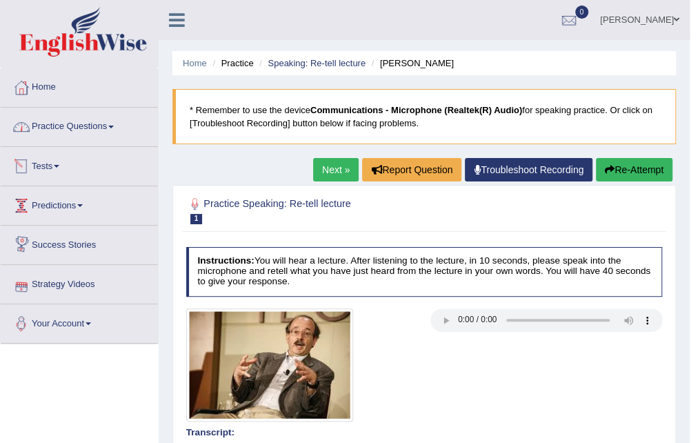
click at [114, 127] on span at bounding box center [111, 127] width 6 height 3
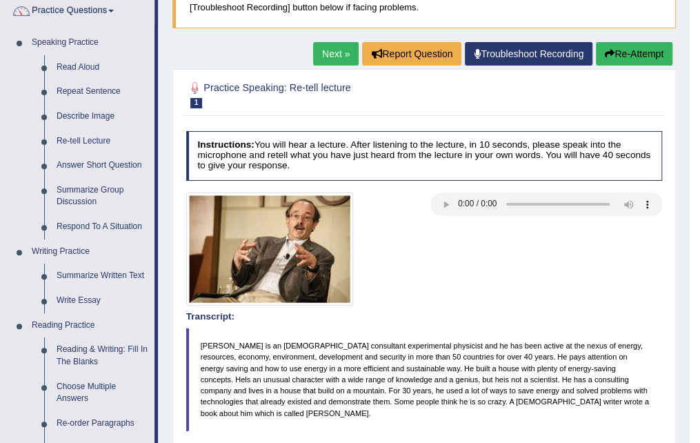
scroll to position [138, 0]
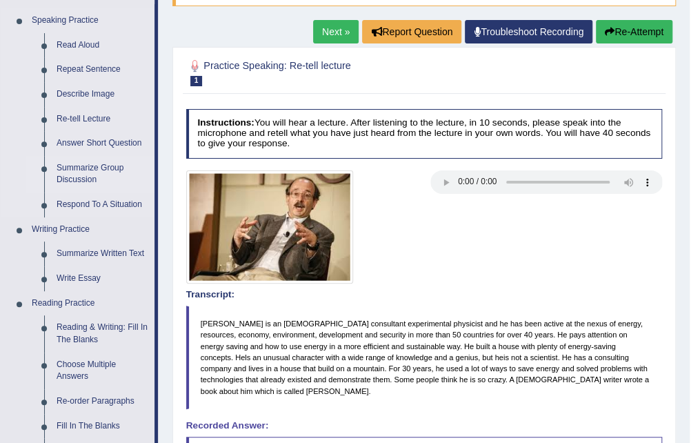
click at [98, 170] on link "Summarize Group Discussion" at bounding box center [102, 174] width 104 height 37
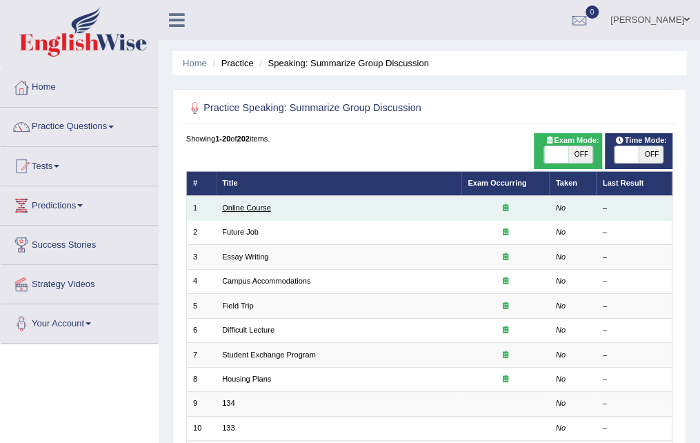
click at [245, 209] on link "Online Course" at bounding box center [246, 208] width 49 height 8
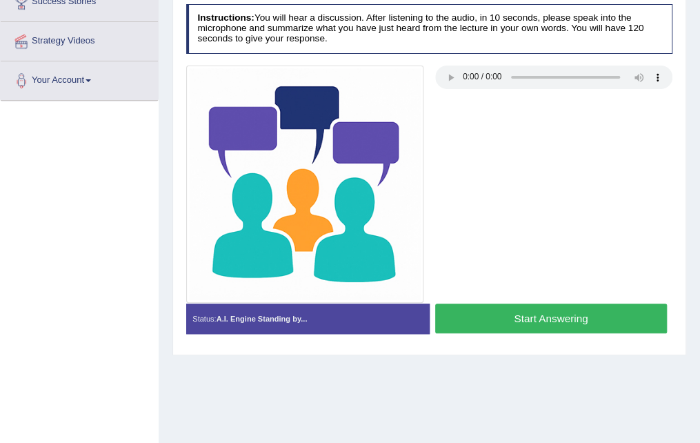
scroll to position [212, 0]
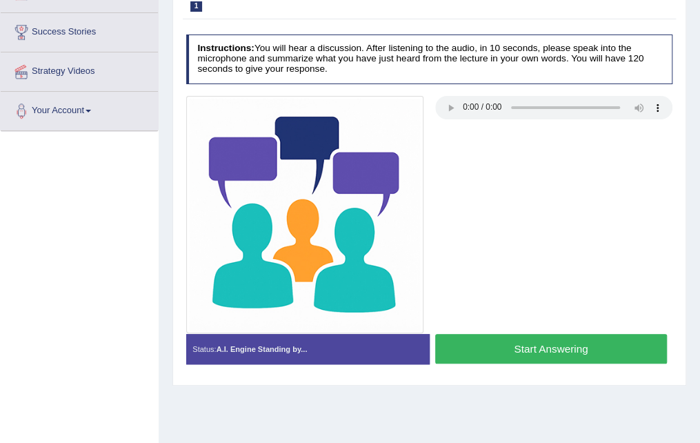
click at [596, 339] on button "Start Answering" at bounding box center [551, 349] width 232 height 30
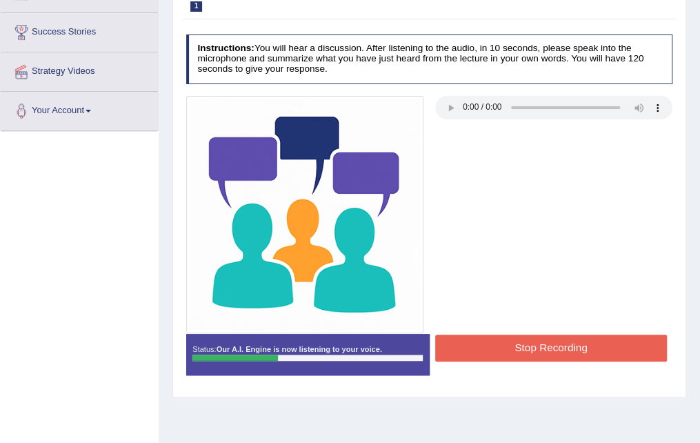
click at [601, 341] on button "Stop Recording" at bounding box center [551, 348] width 232 height 27
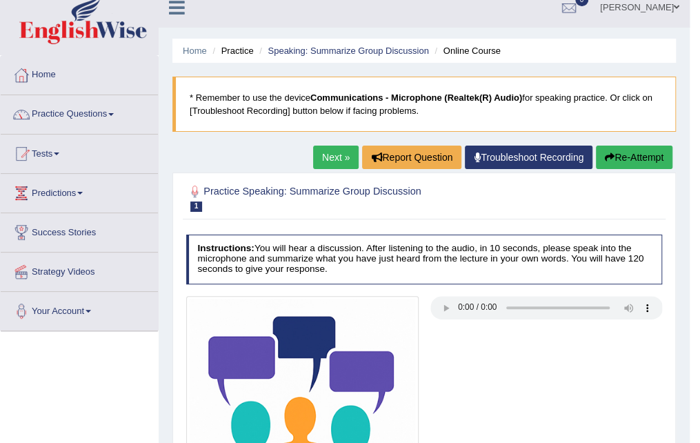
scroll to position [0, 0]
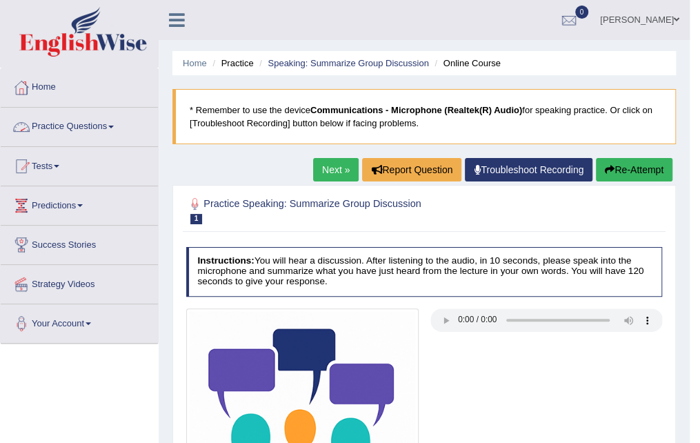
click at [81, 130] on link "Practice Questions" at bounding box center [79, 125] width 157 height 34
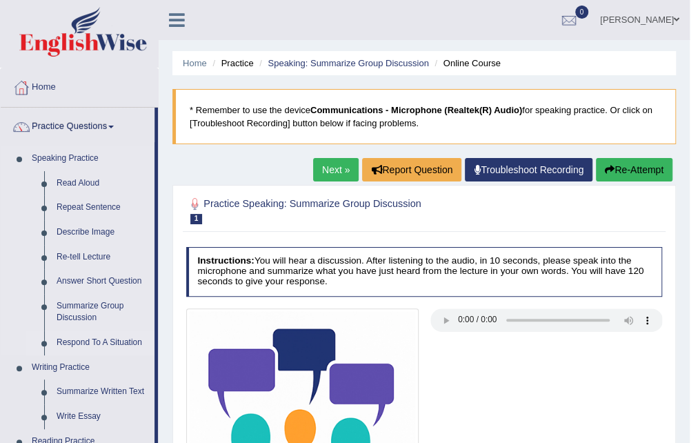
click at [105, 340] on link "Respond To A Situation" at bounding box center [102, 342] width 104 height 25
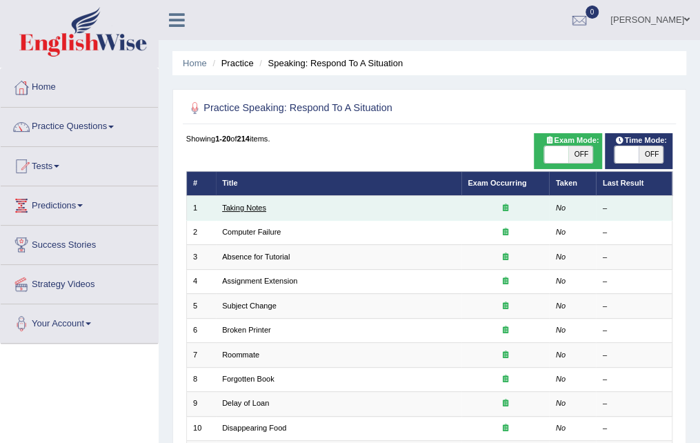
click at [235, 211] on link "Taking Notes" at bounding box center [244, 208] width 44 height 8
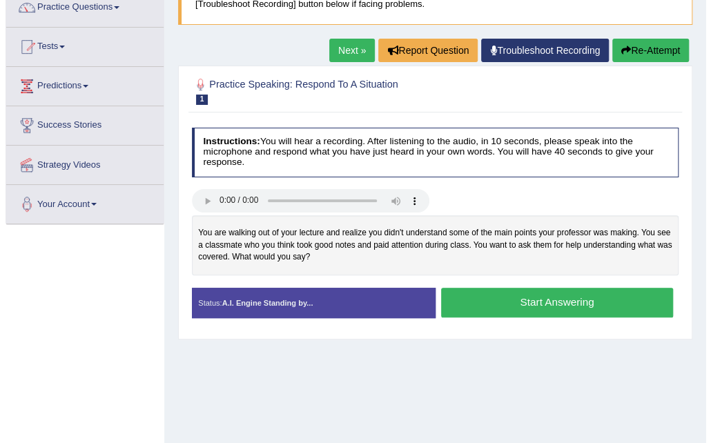
scroll to position [138, 0]
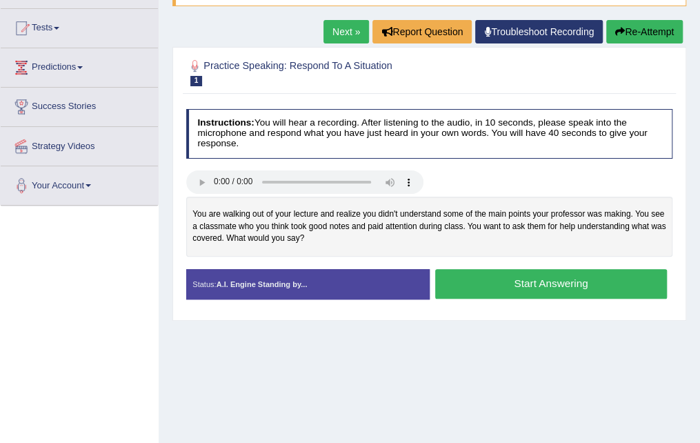
click at [528, 282] on button "Start Answering" at bounding box center [551, 284] width 232 height 30
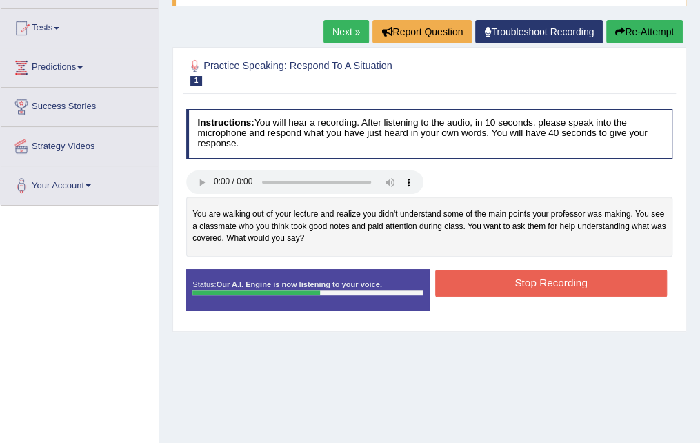
click at [546, 286] on button "Stop Recording" at bounding box center [551, 283] width 232 height 27
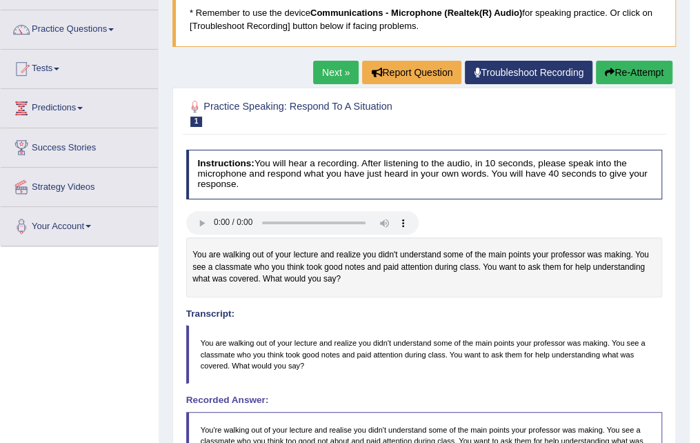
scroll to position [0, 0]
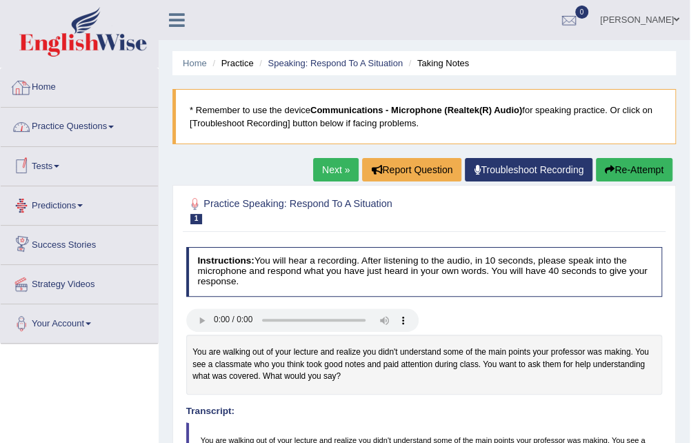
click at [112, 119] on link "Practice Questions" at bounding box center [79, 125] width 157 height 34
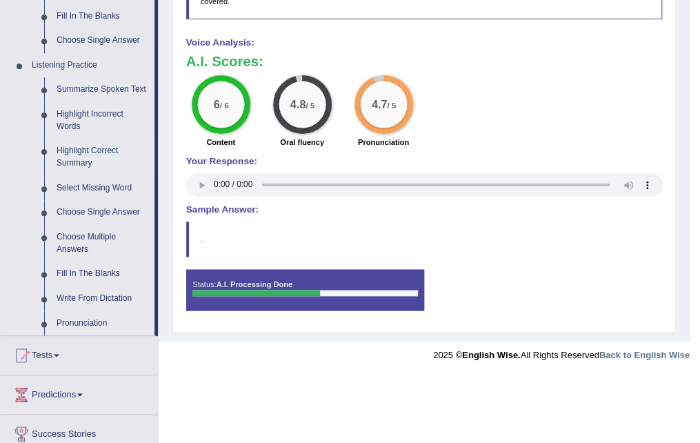
scroll to position [636, 0]
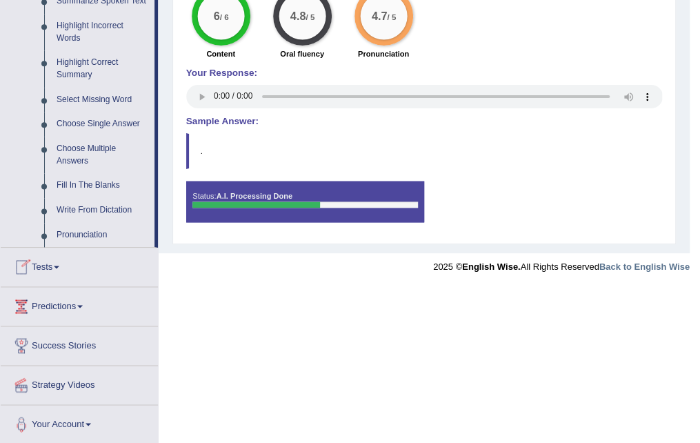
click at [49, 262] on link "Tests" at bounding box center [79, 265] width 157 height 34
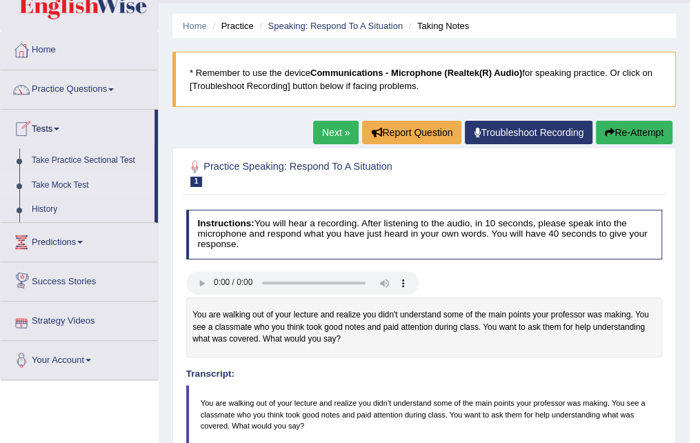
scroll to position [0, 0]
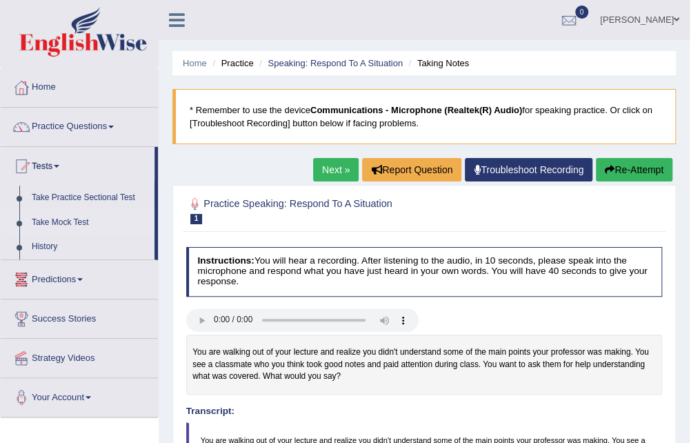
click at [69, 221] on link "Take Mock Test" at bounding box center [90, 222] width 129 height 25
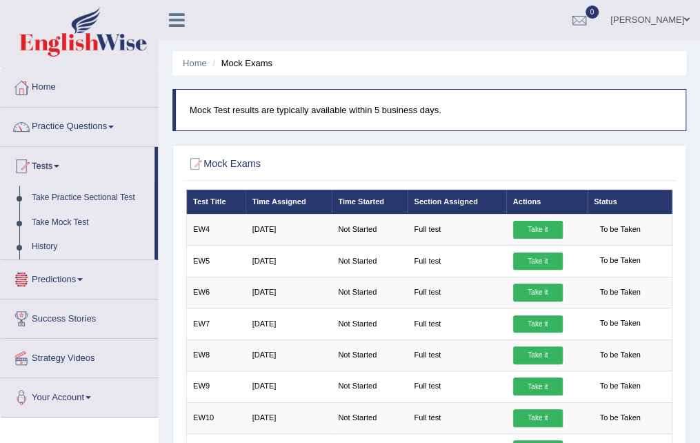
click at [66, 219] on link "Take Mock Test" at bounding box center [90, 222] width 129 height 25
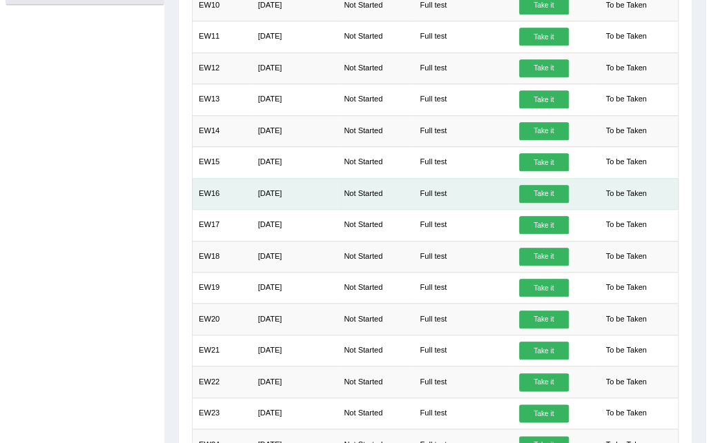
scroll to position [68, 0]
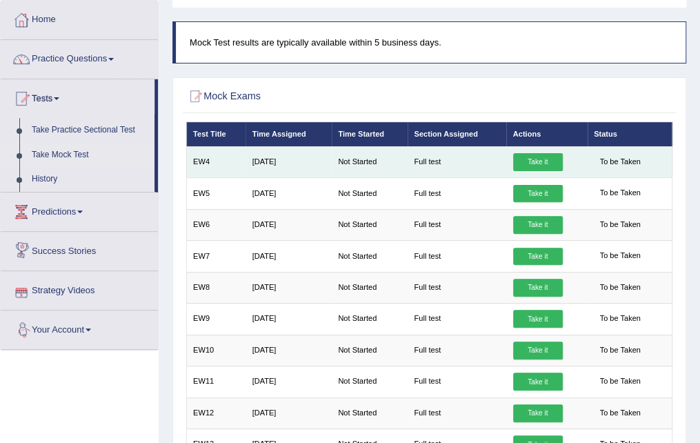
click at [542, 161] on link "Take it" at bounding box center [538, 162] width 50 height 18
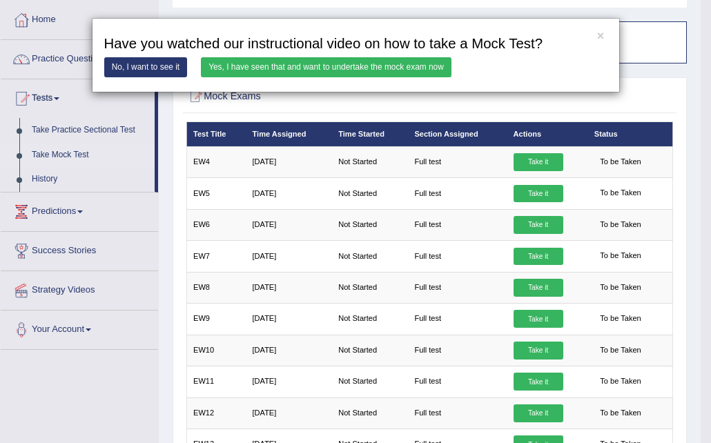
click at [246, 75] on link "Yes, I have seen that and want to undertake the mock exam now" at bounding box center [326, 67] width 250 height 20
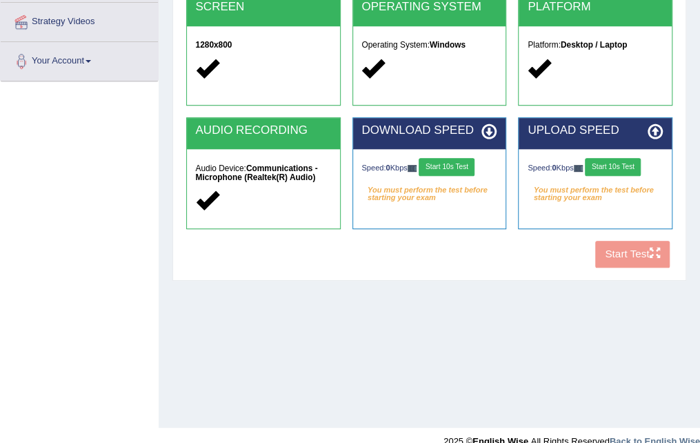
scroll to position [276, 0]
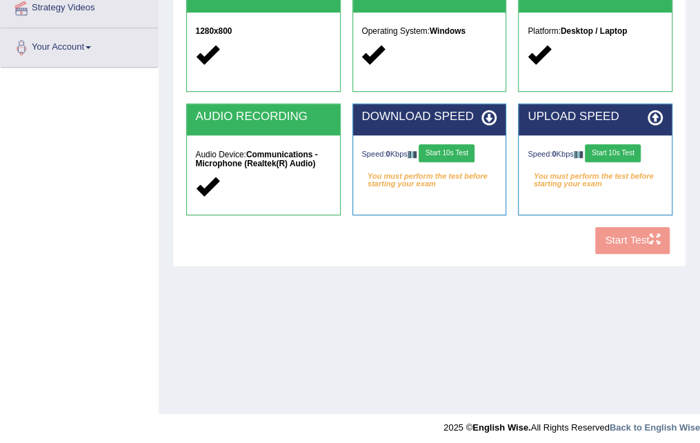
click at [442, 157] on button "Start 10s Test" at bounding box center [447, 153] width 56 height 18
click at [617, 150] on button "Start 10s Test" at bounding box center [613, 153] width 56 height 18
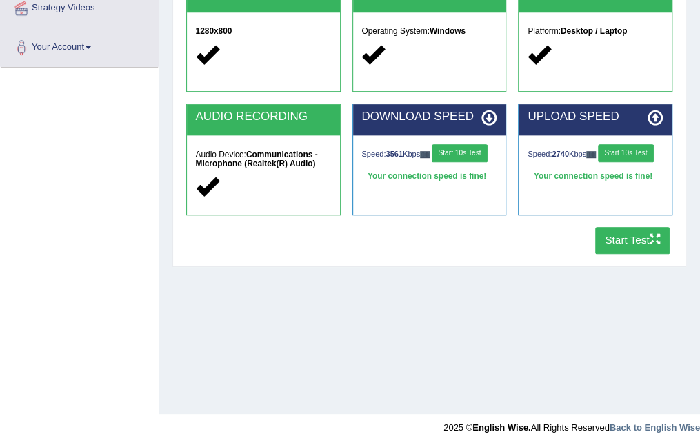
click at [619, 243] on button "Start Test" at bounding box center [632, 240] width 75 height 27
